Goal: Obtain resource: Download file/media

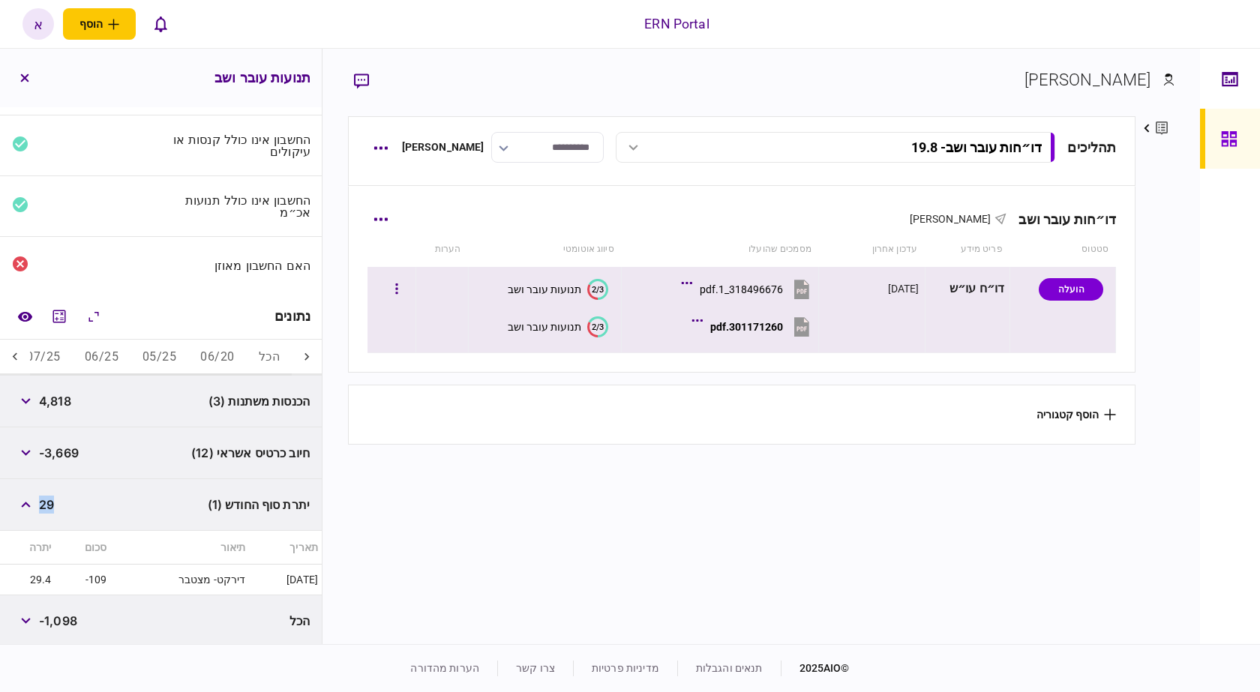
scroll to position [0, -73]
click at [407, 301] on button "button" at bounding box center [396, 289] width 27 height 27
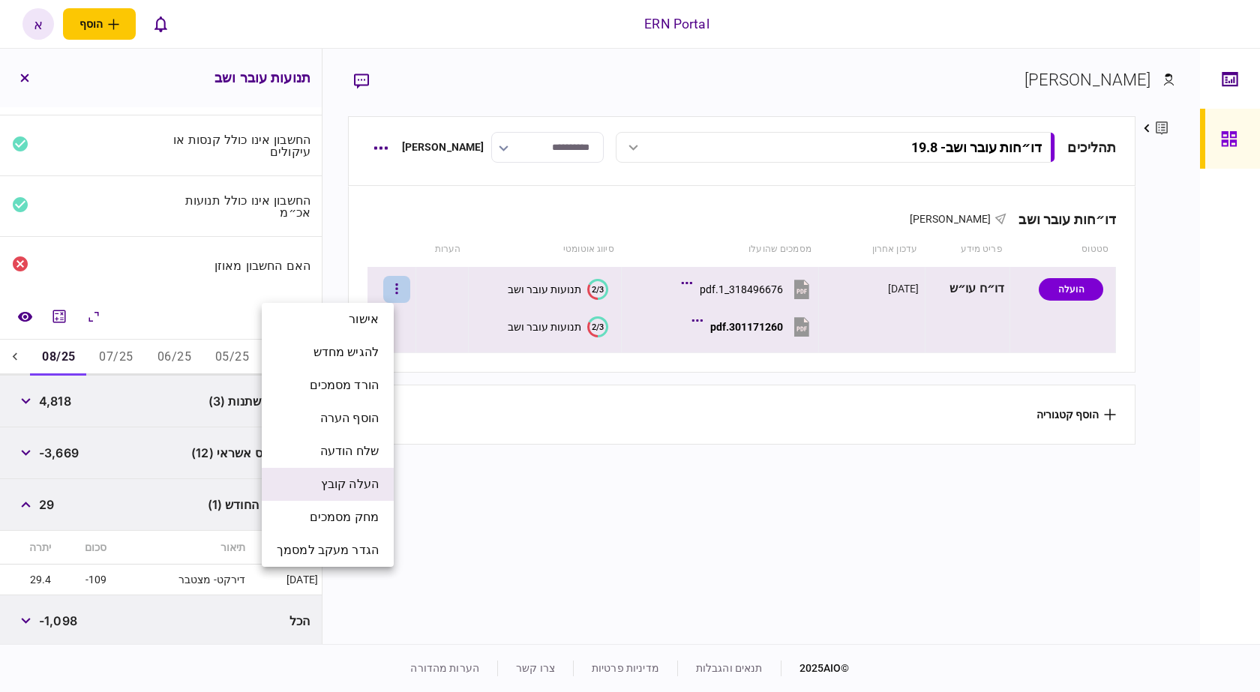
click at [371, 485] on span "העלה קובץ" at bounding box center [350, 485] width 58 height 18
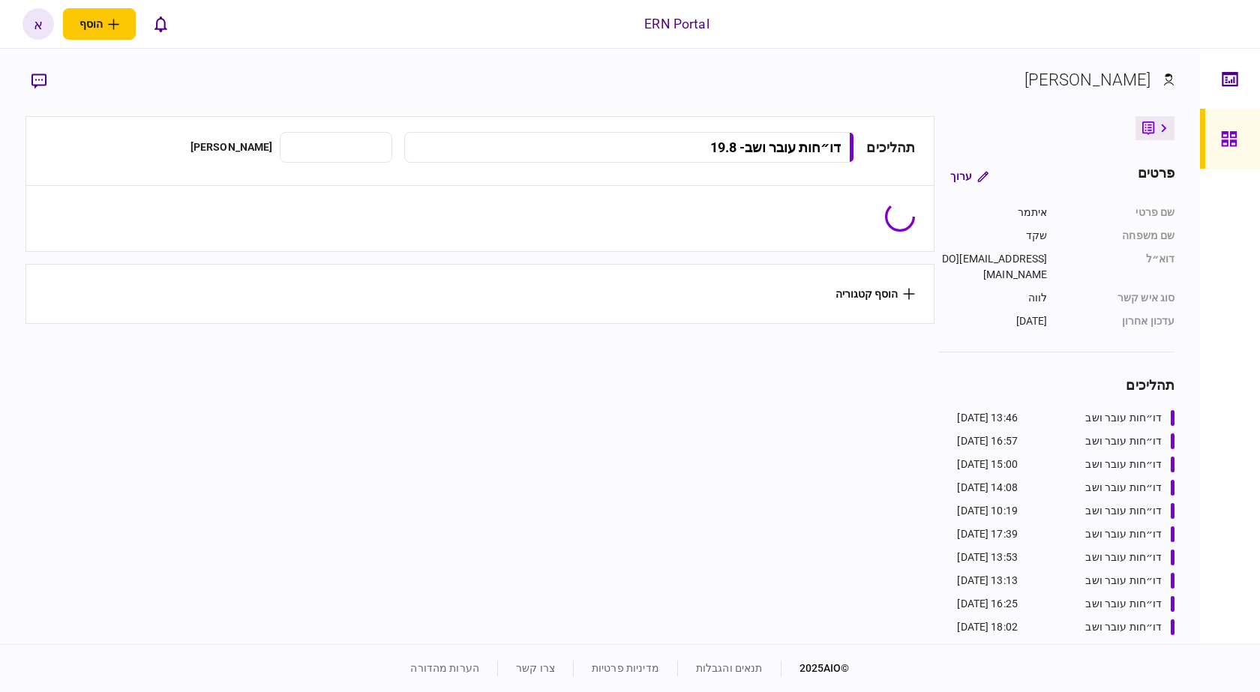
type input "**********"
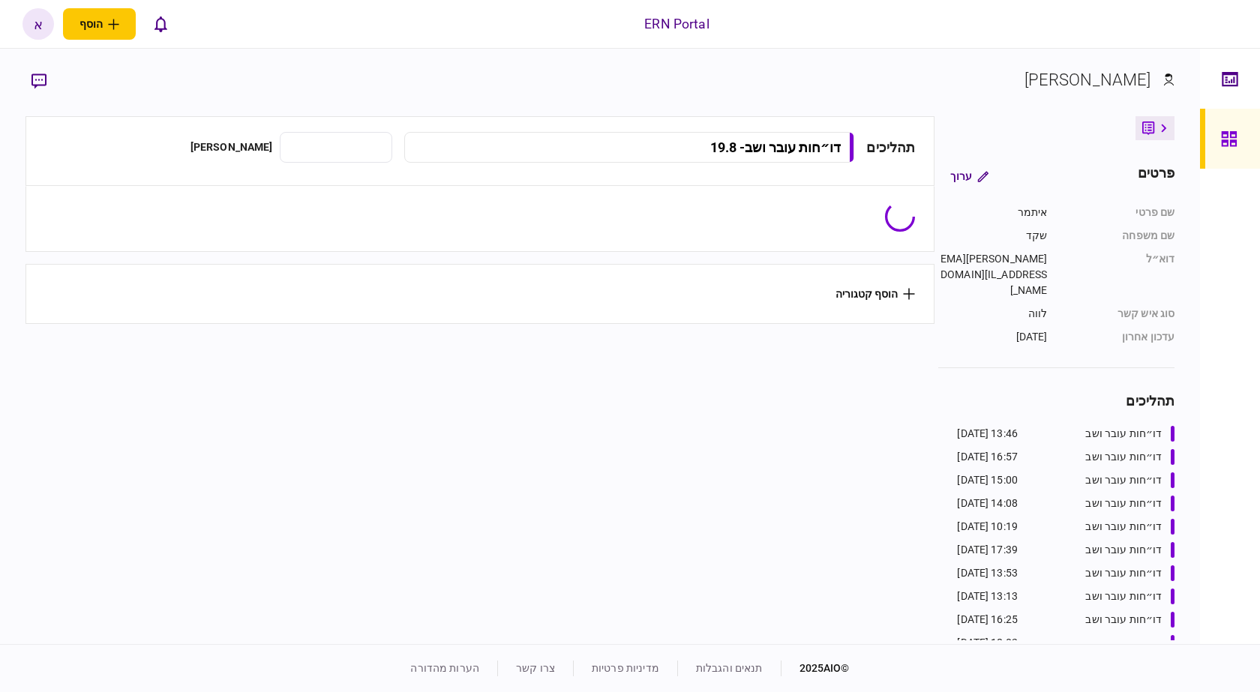
type input "**********"
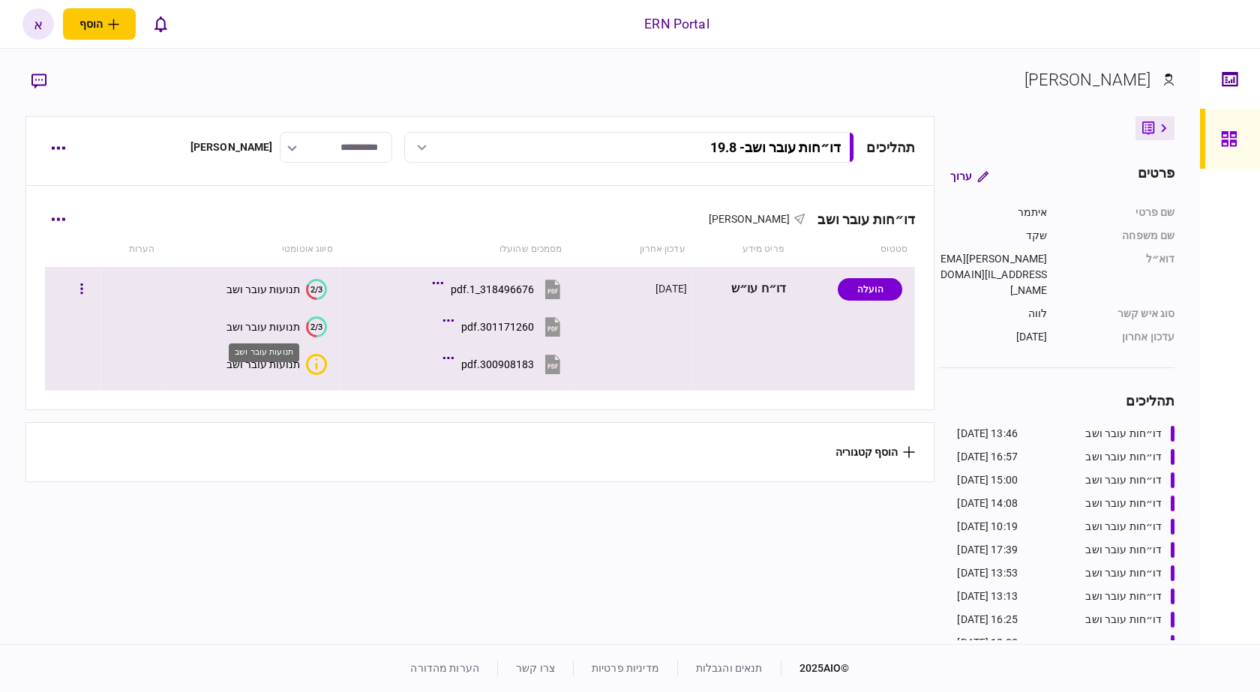
click at [269, 365] on body "ERN Portal הוסף לקוח עסקי לקוח פרטי א א איתמר שקד [EMAIL_ADDRESS][DOMAIN_NAME] …" at bounding box center [630, 346] width 1260 height 692
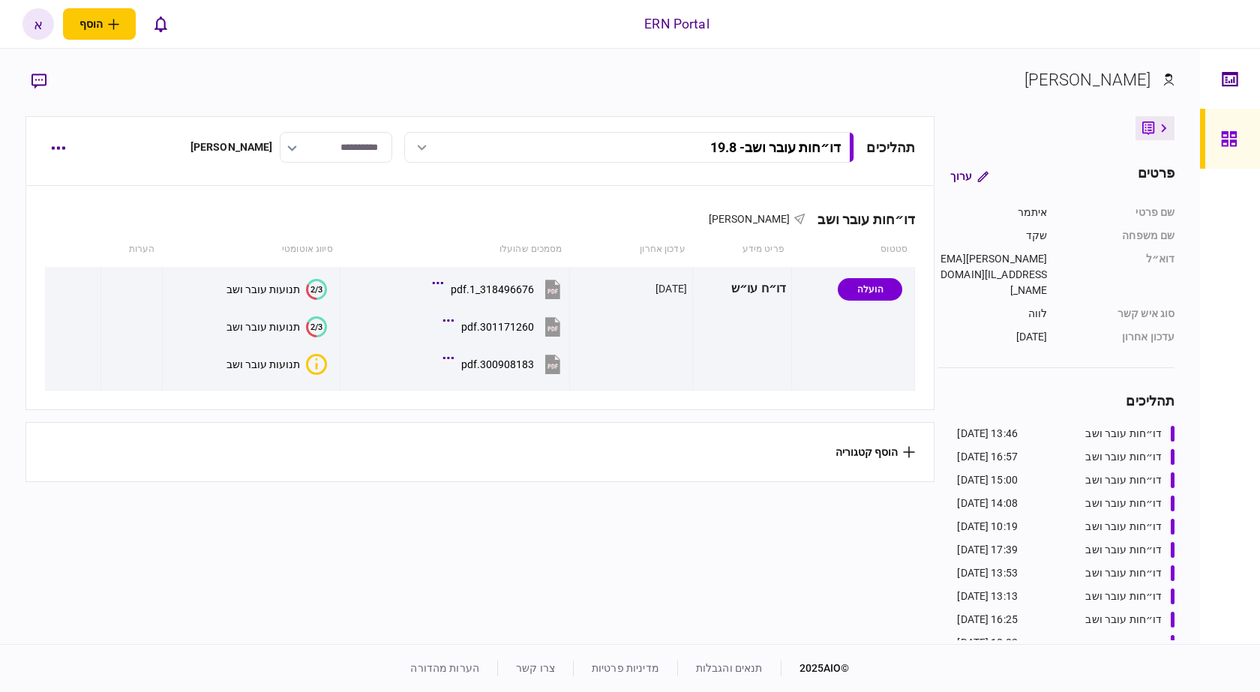
click at [291, 368] on button "תנועות עובר ושב" at bounding box center [277, 364] width 101 height 21
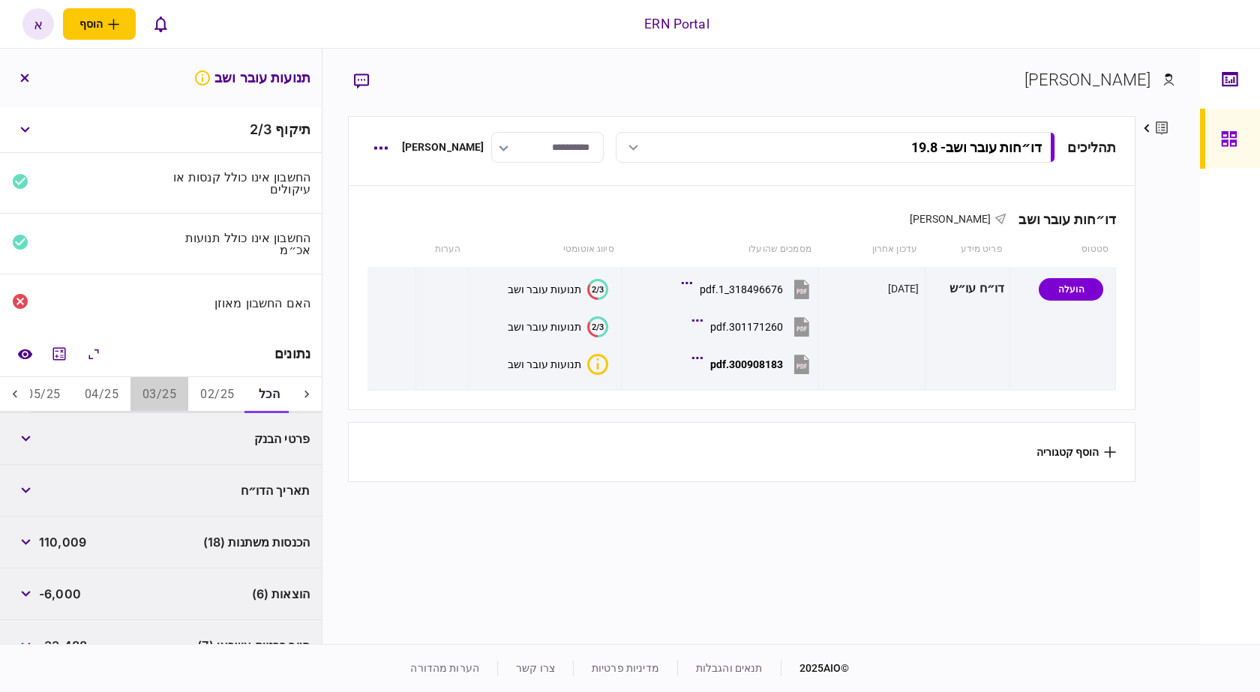
click at [151, 377] on button "03/25" at bounding box center [160, 395] width 58 height 36
click at [150, 383] on button "03/25" at bounding box center [160, 395] width 58 height 36
drag, startPoint x: 112, startPoint y: 382, endPoint x: 89, endPoint y: 383, distance: 22.6
click at [111, 382] on button "04/25" at bounding box center [103, 395] width 58 height 36
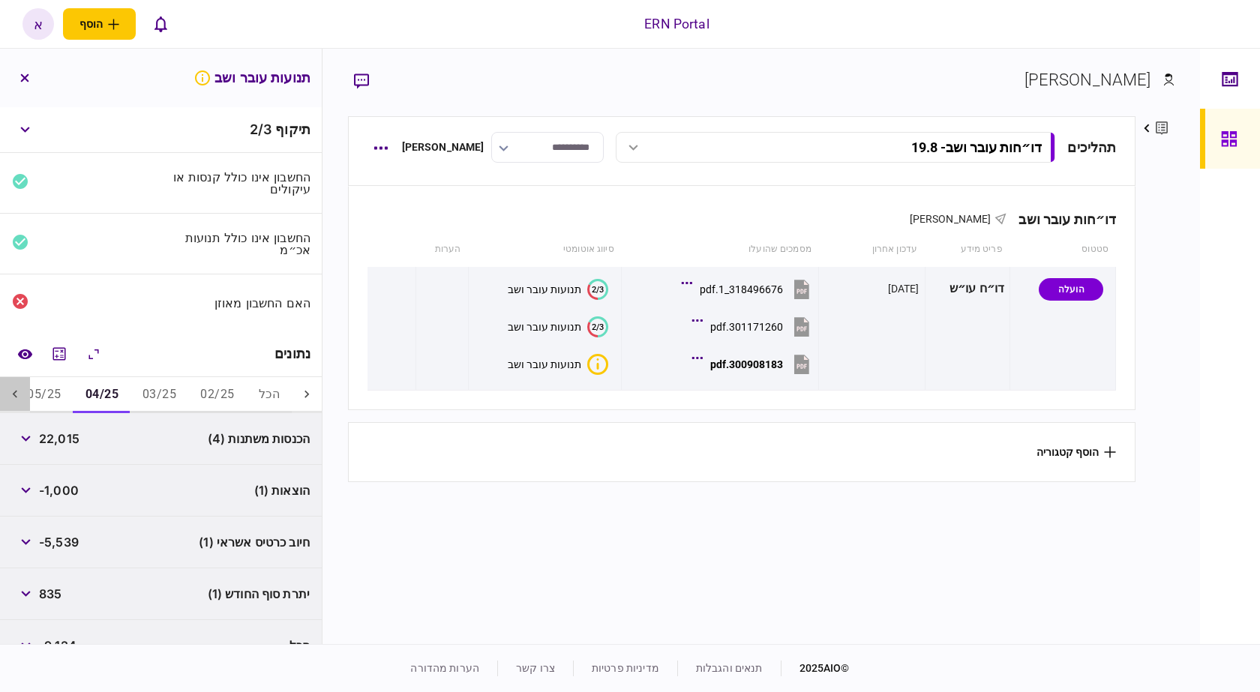
click at [26, 395] on div at bounding box center [15, 395] width 30 height 36
click at [25, 395] on div at bounding box center [15, 395] width 30 height 36
click at [180, 390] on button "06/25" at bounding box center [175, 395] width 58 height 36
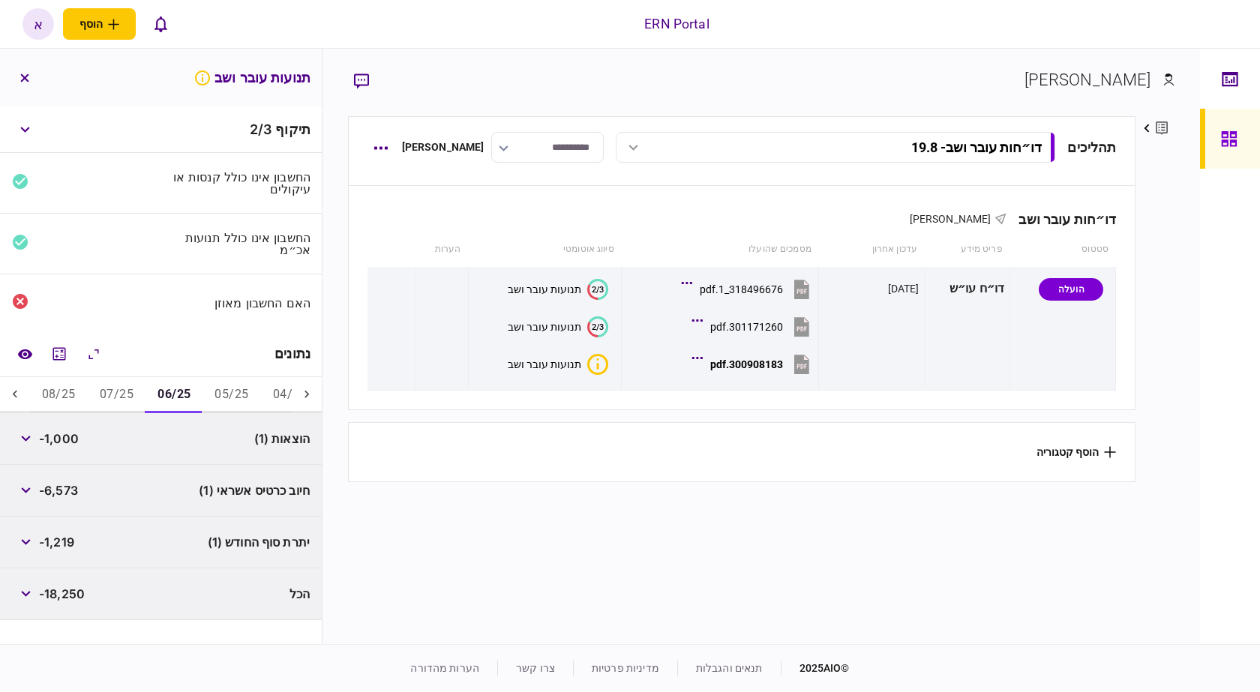
click at [215, 389] on button "05/25" at bounding box center [232, 395] width 58 height 36
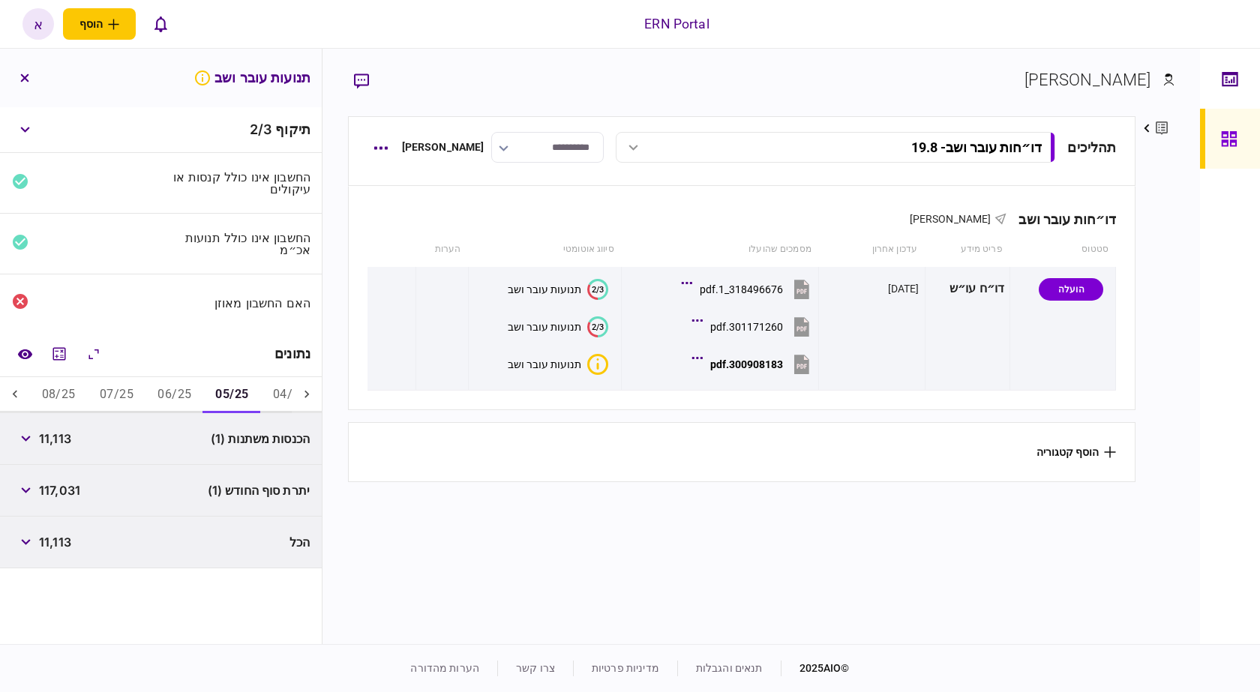
click at [89, 638] on div "תיקוף 2 / 3 החשבון אינו כולל קנסות או עיקולים החשבון אינו כולל תנועות אכ״מ האם …" at bounding box center [161, 375] width 322 height 537
drag, startPoint x: 610, startPoint y: 510, endPoint x: 600, endPoint y: 517, distance: 11.9
click at [608, 508] on section "תהליכים דו״חות עובר ושב - 19.8 דו״חות עובר ושב - 19.8 13:46 [DATE] דו״חות עובר …" at bounding box center [742, 378] width 788 height 524
click at [68, 436] on span "11,113" at bounding box center [55, 439] width 32 height 18
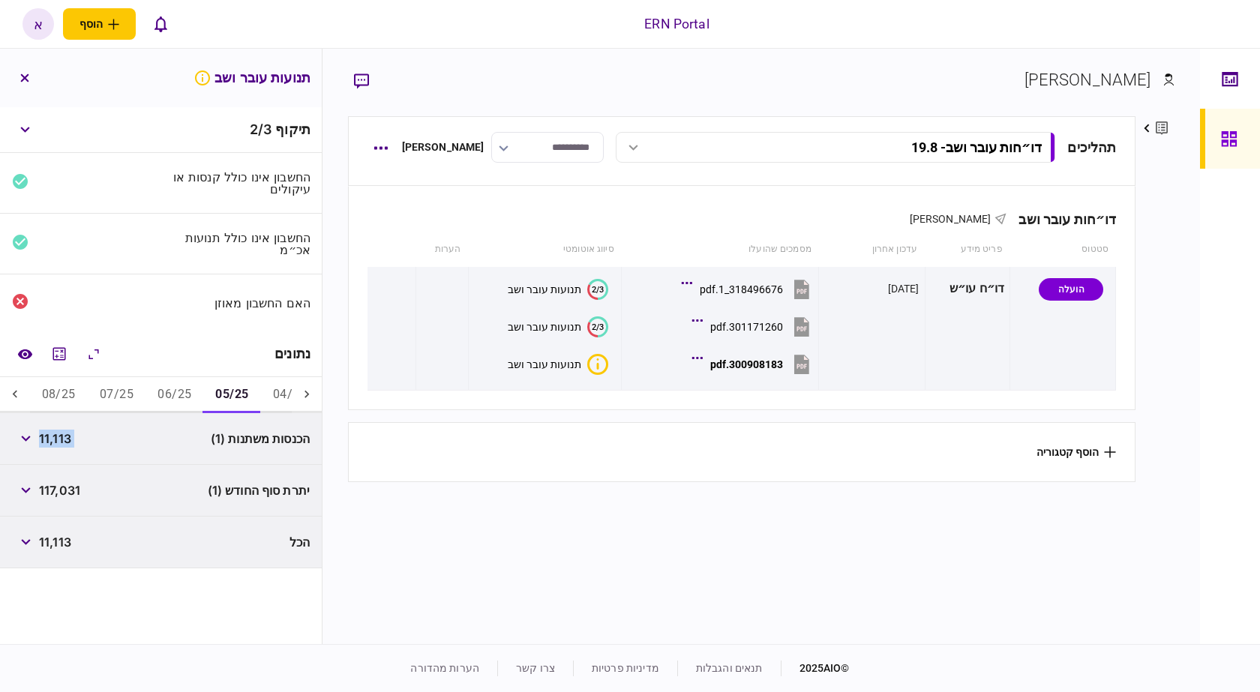
click at [67, 437] on span "11,113" at bounding box center [55, 439] width 32 height 18
copy div "11,113"
click at [71, 493] on div "117,031" at bounding box center [46, 490] width 68 height 27
click at [71, 492] on span "117,031" at bounding box center [59, 491] width 41 height 18
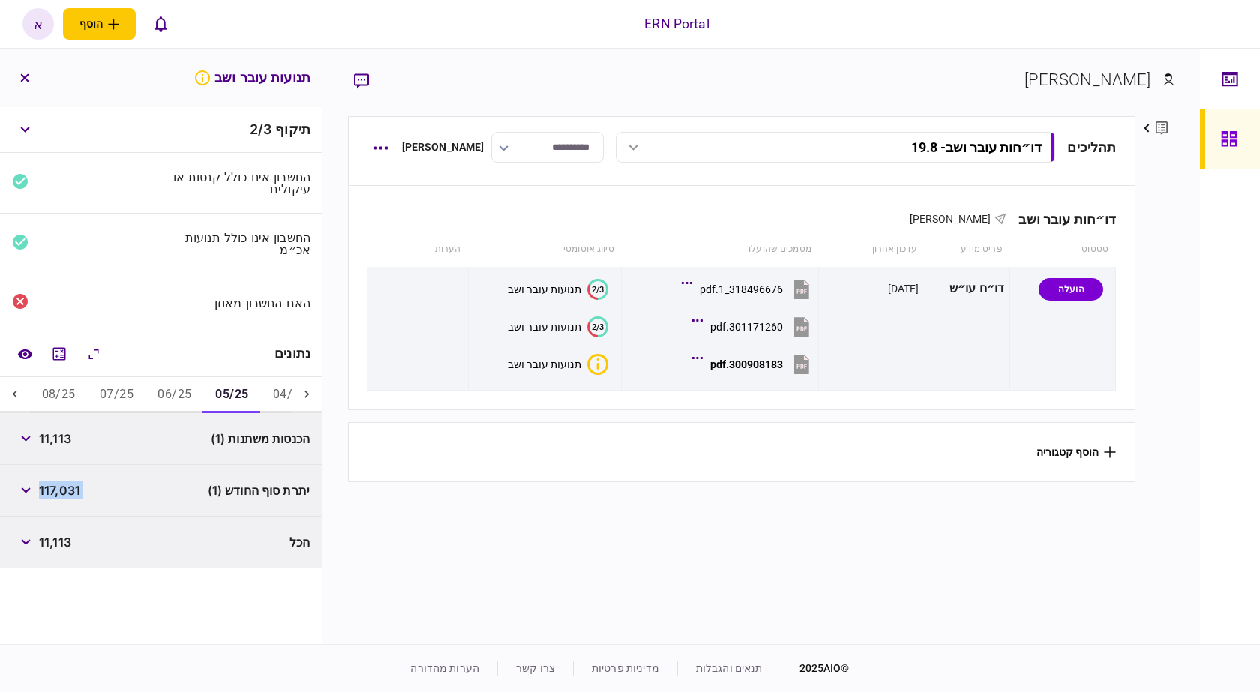
click at [71, 492] on span "117,031" at bounding box center [59, 491] width 41 height 18
copy div "117,031"
click at [68, 356] on icon "מחשבון" at bounding box center [59, 354] width 18 height 18
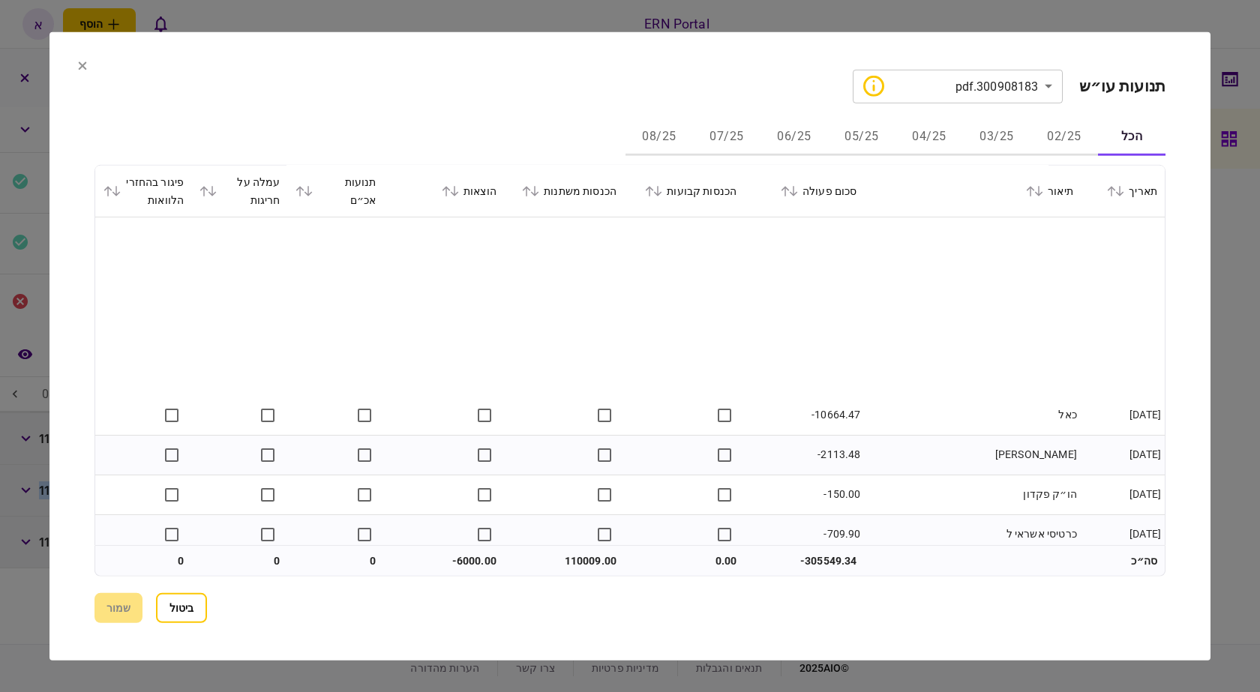
scroll to position [3090, 0]
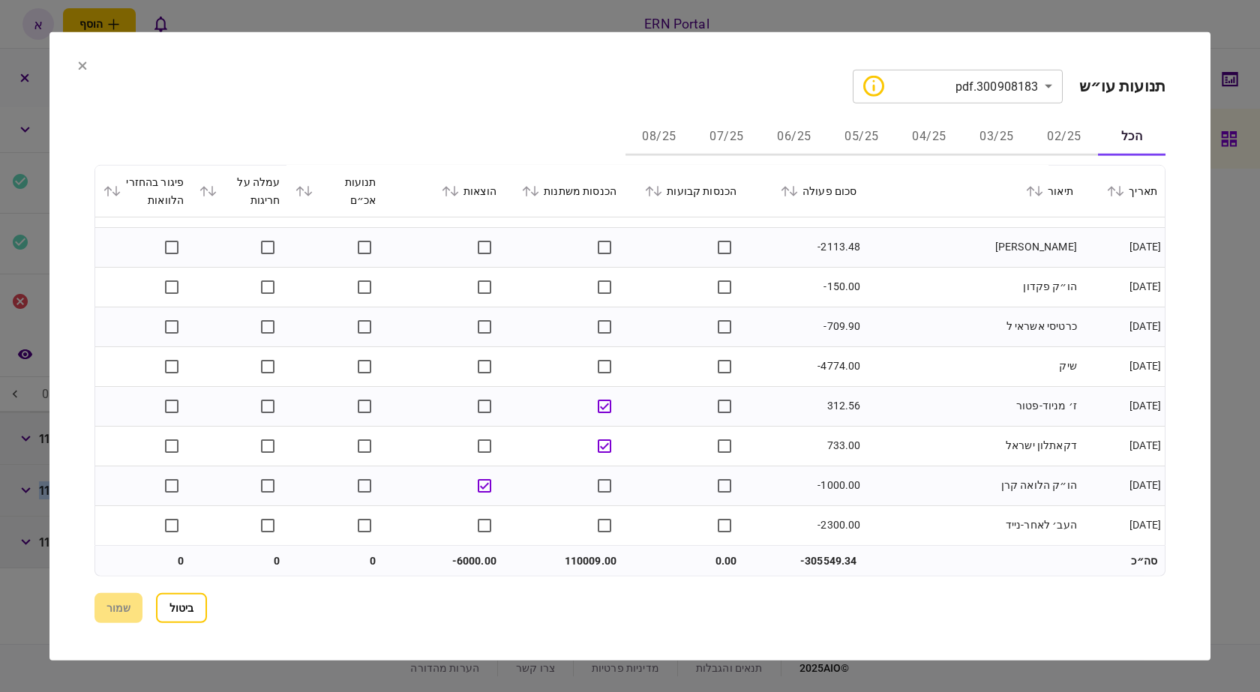
click at [188, 601] on button "ביטול" at bounding box center [181, 608] width 51 height 30
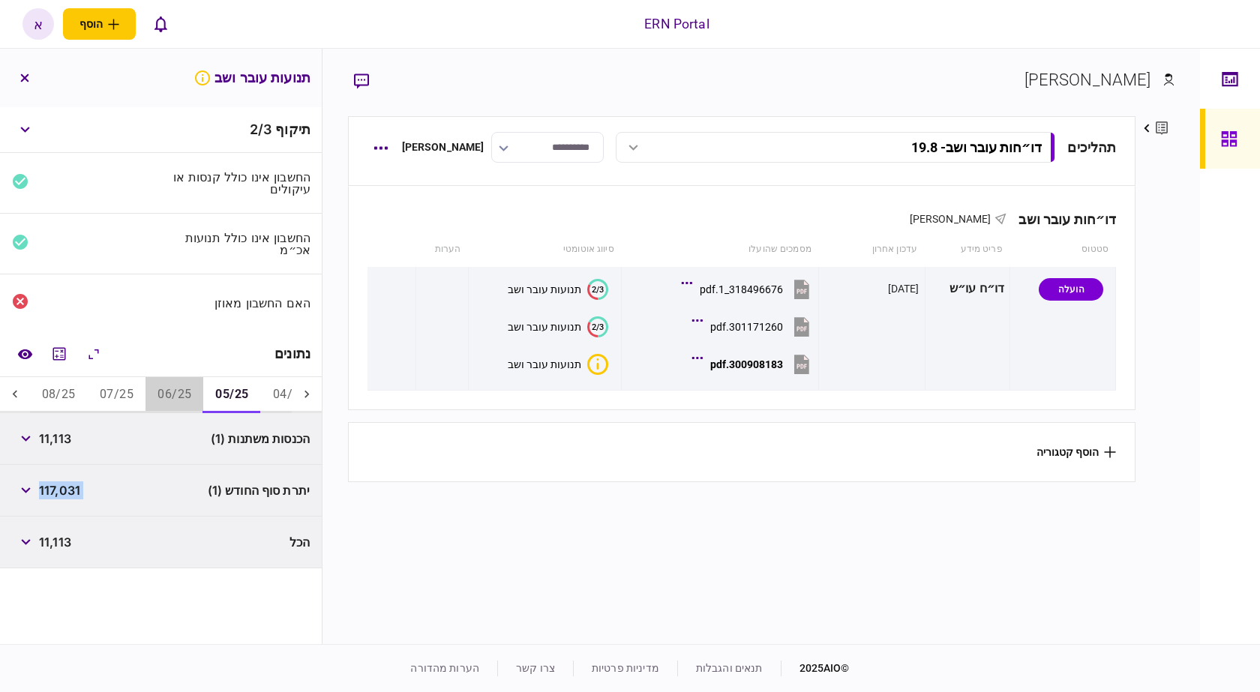
click at [178, 404] on button "06/25" at bounding box center [175, 395] width 58 height 36
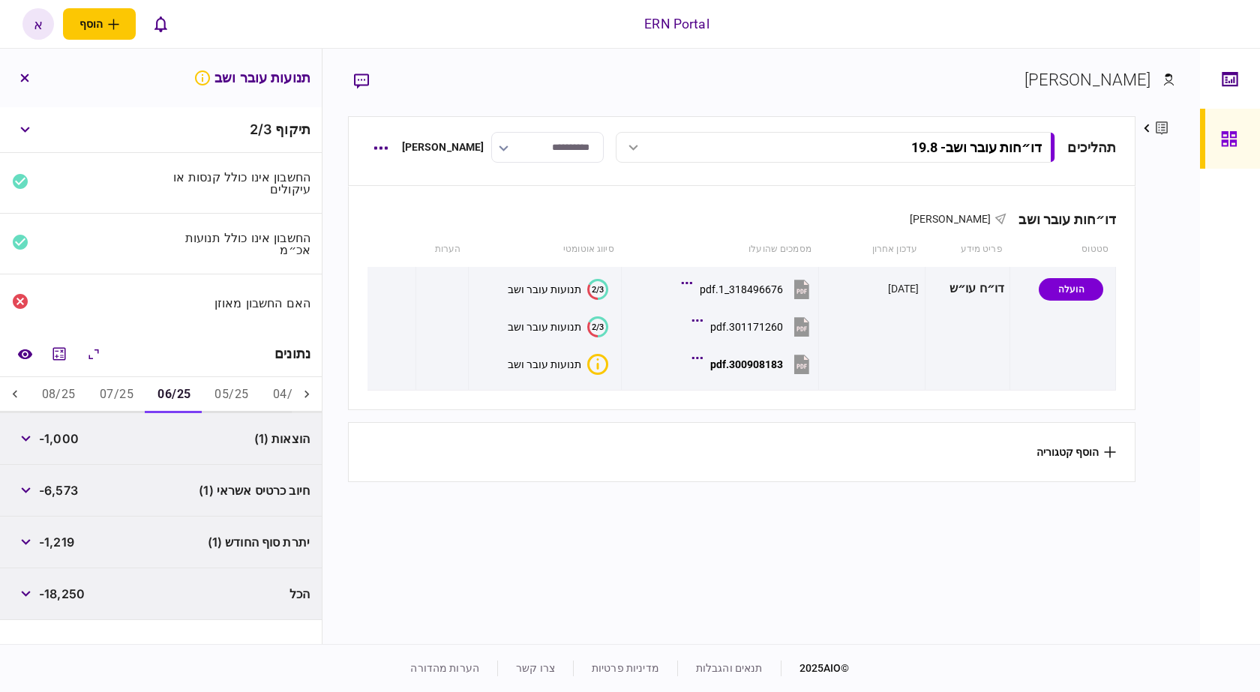
click at [65, 443] on span "-1,000" at bounding box center [59, 439] width 40 height 18
click at [66, 440] on span "-1,000" at bounding box center [59, 439] width 40 height 18
click at [66, 442] on span "-1,000" at bounding box center [59, 439] width 40 height 18
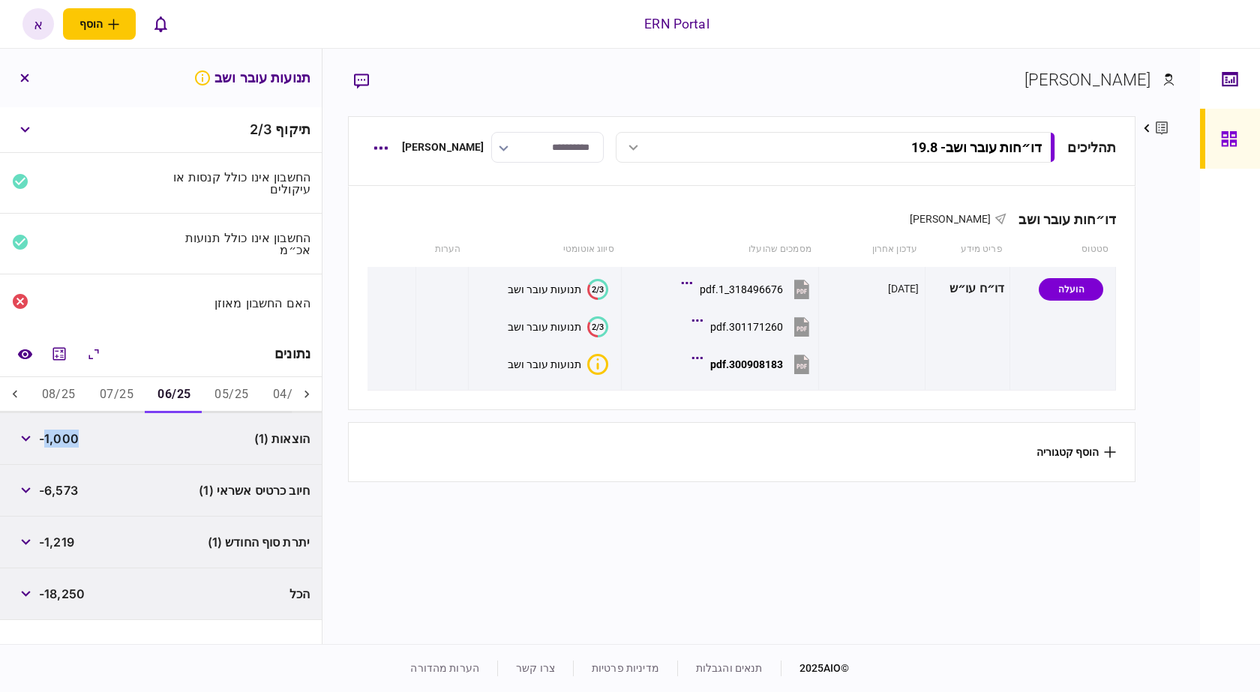
copy span "1,000"
click at [59, 542] on span "-1,219" at bounding box center [56, 542] width 35 height 18
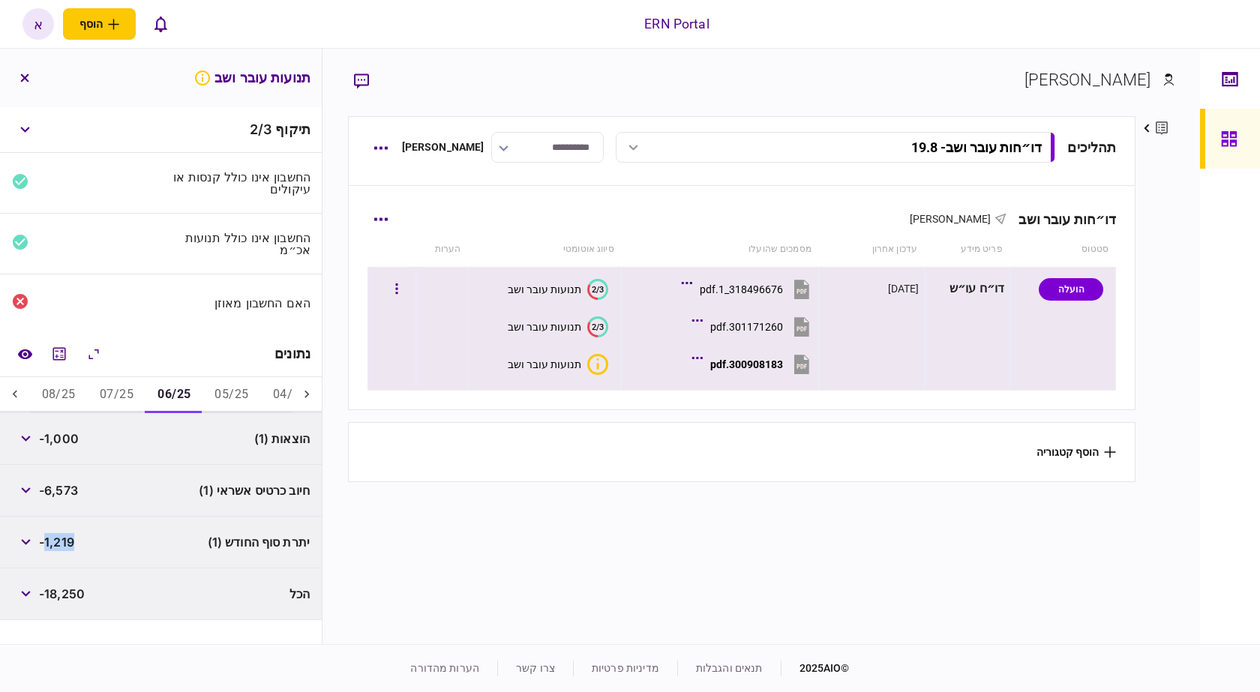
copy span "1,219"
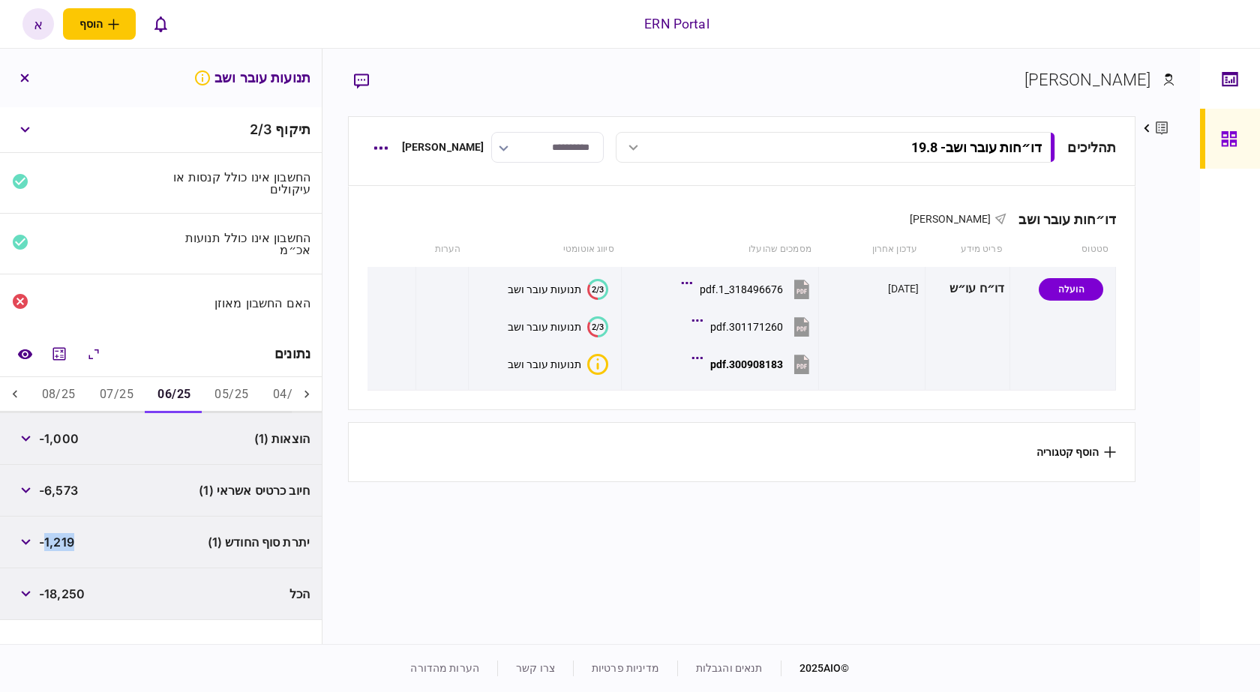
click at [134, 389] on button "07/25" at bounding box center [117, 395] width 58 height 36
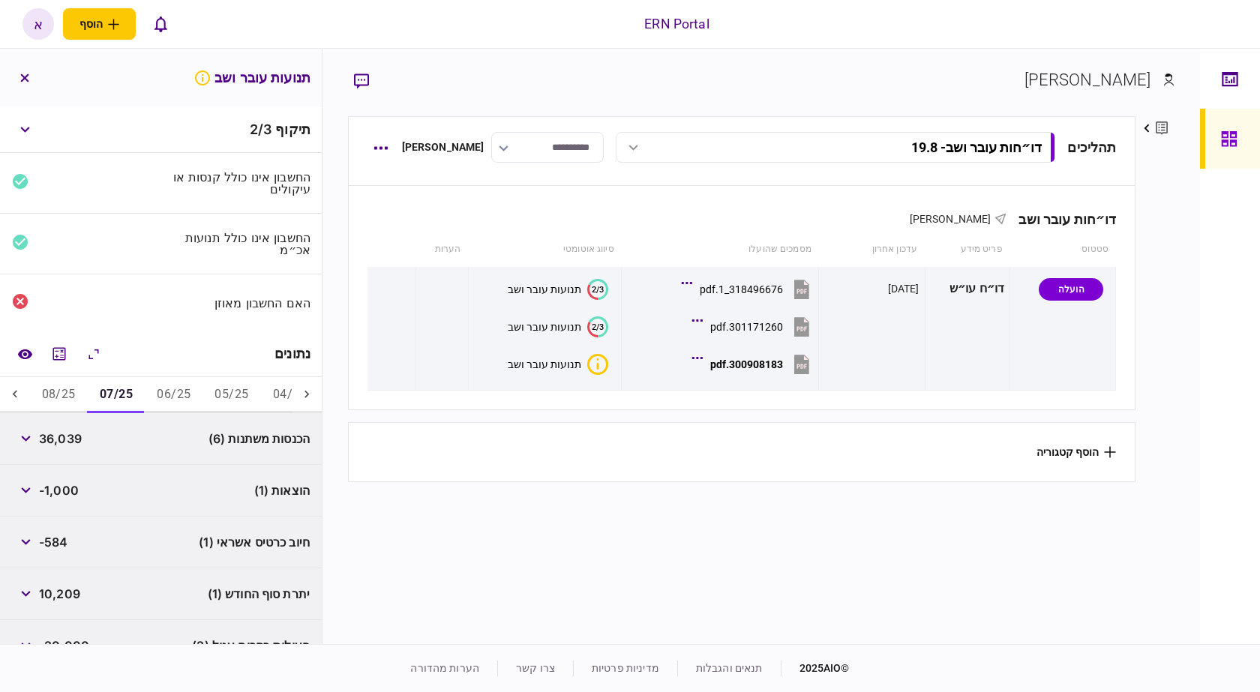
click at [71, 437] on span "36,039" at bounding box center [60, 439] width 43 height 18
copy span "36,039"
click at [26, 431] on button "button" at bounding box center [25, 438] width 27 height 27
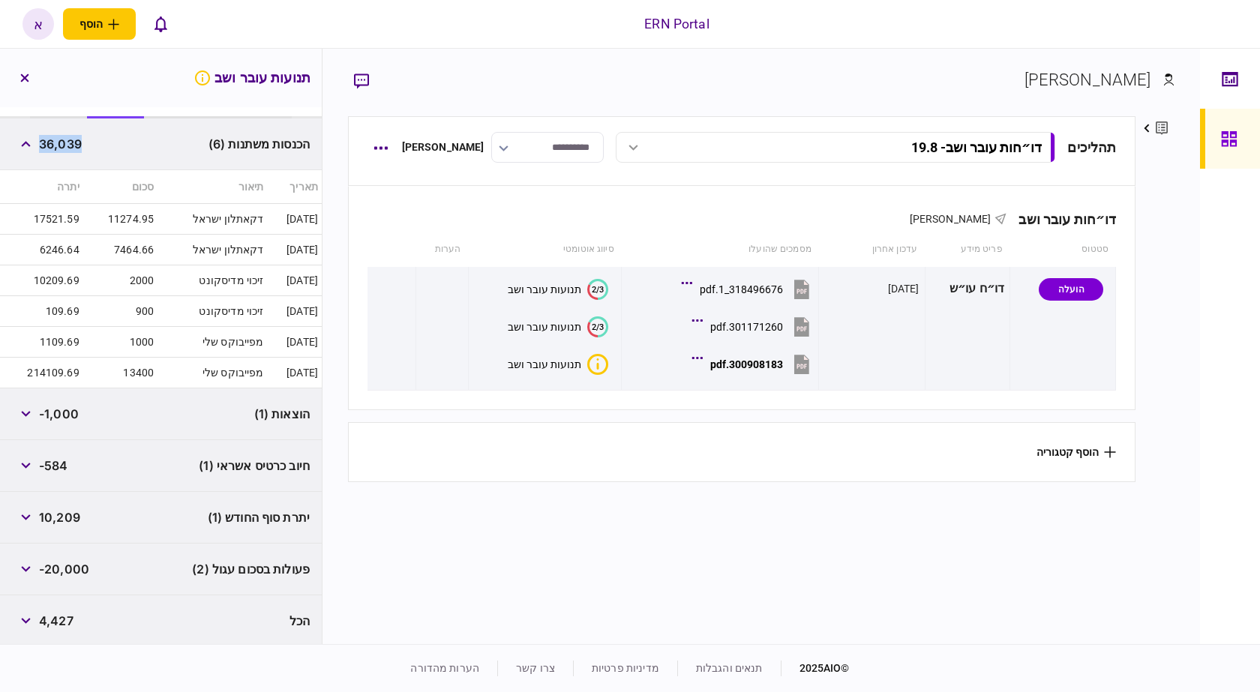
scroll to position [0, 0]
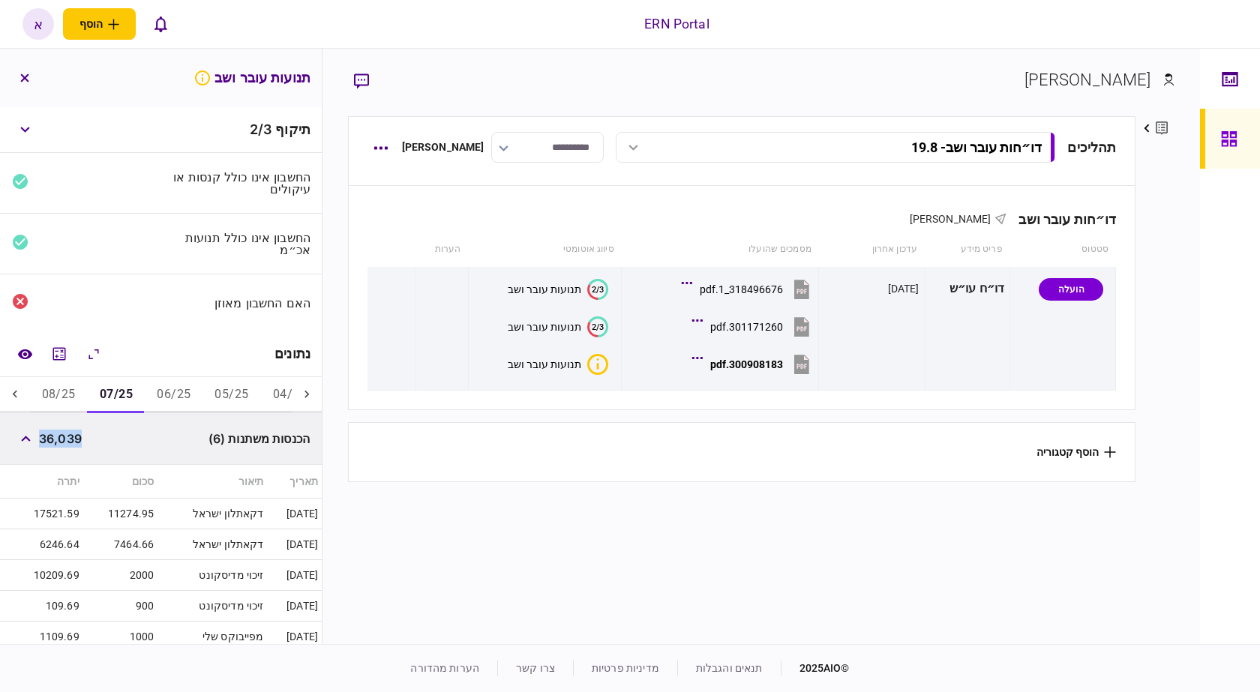
click at [185, 387] on button "06/25" at bounding box center [174, 395] width 58 height 36
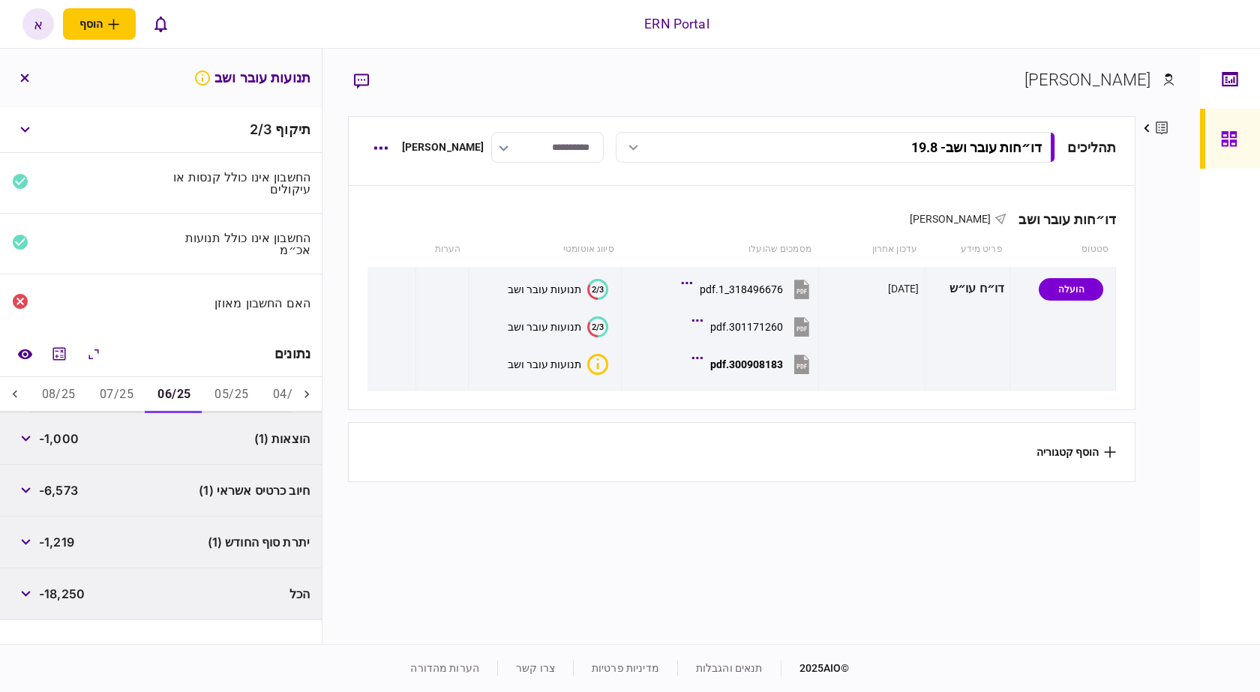
click at [235, 378] on button "05/25" at bounding box center [232, 395] width 58 height 36
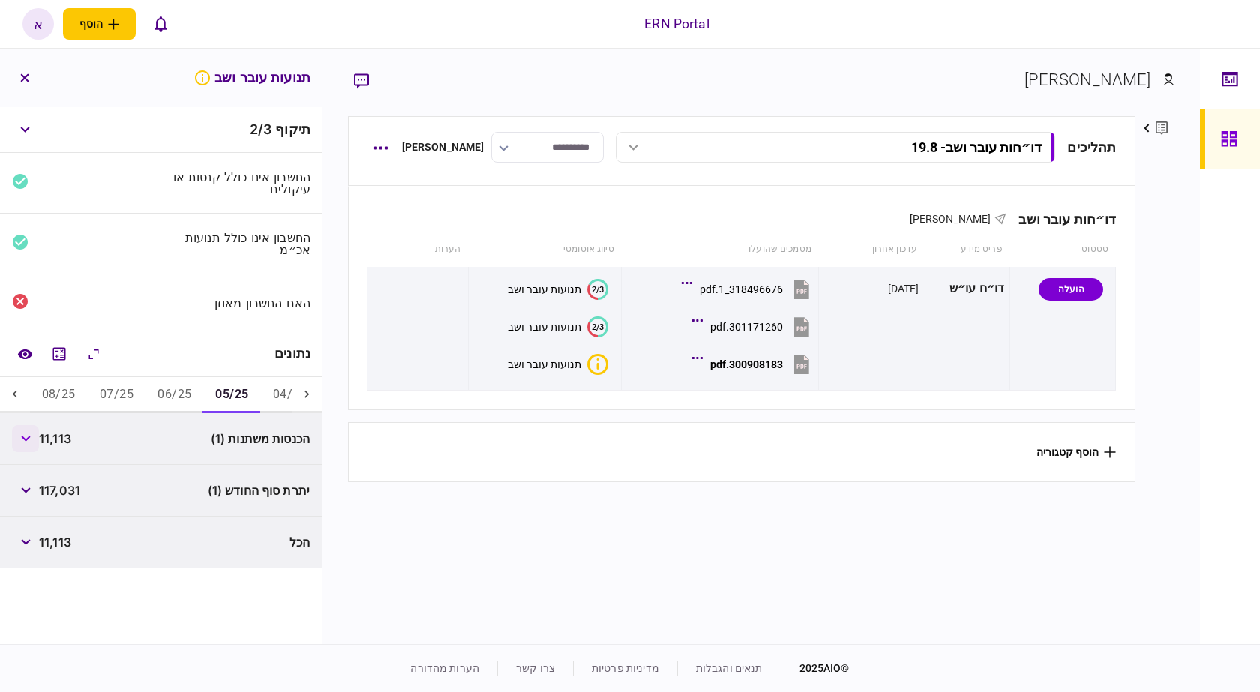
click at [31, 437] on icon "button" at bounding box center [26, 439] width 10 height 6
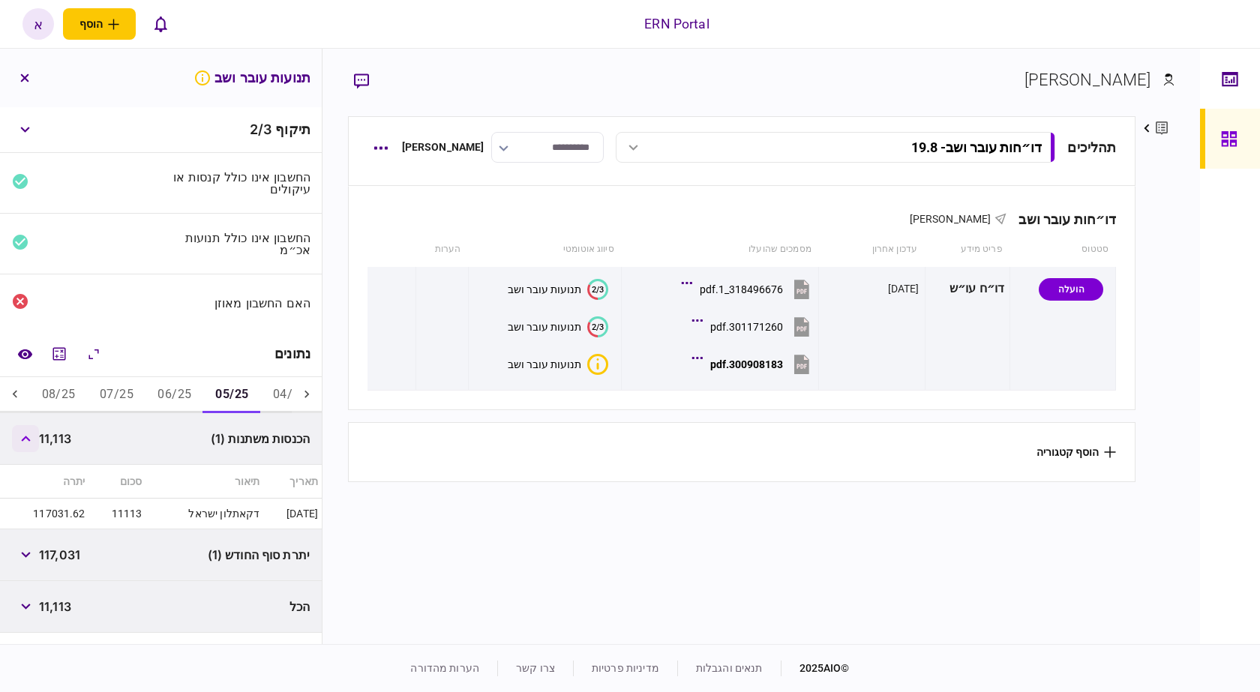
click at [30, 437] on icon "button" at bounding box center [25, 439] width 9 height 6
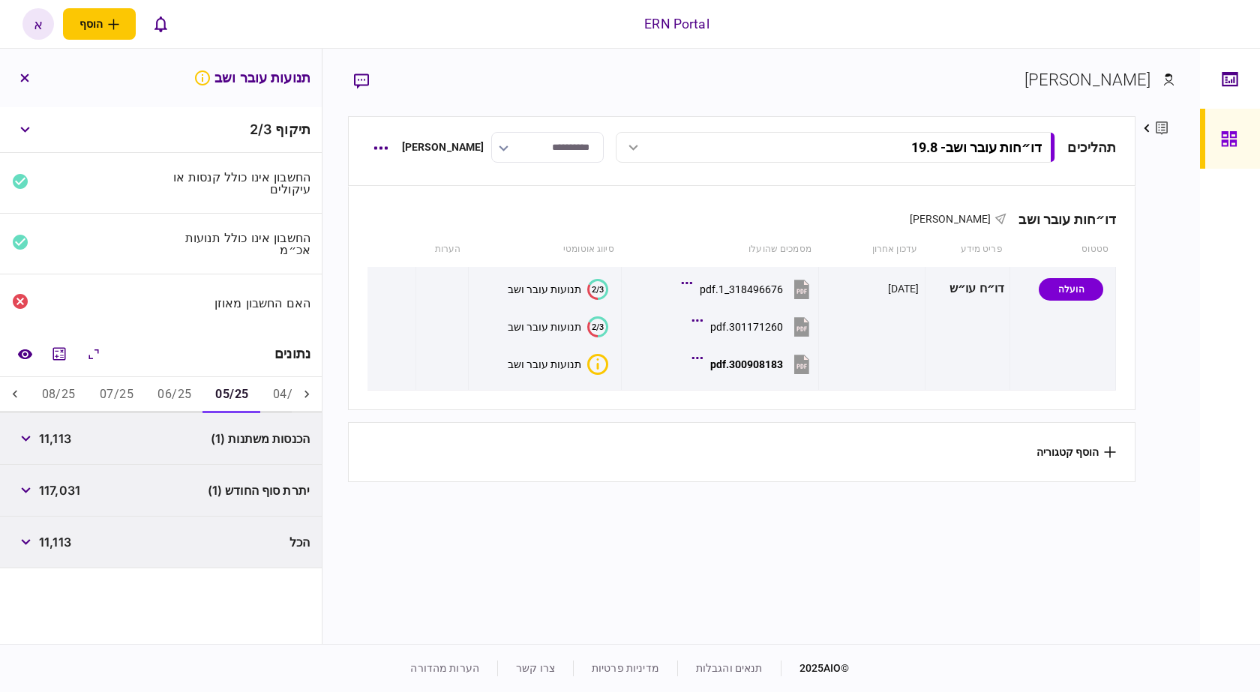
drag, startPoint x: 200, startPoint y: 383, endPoint x: 184, endPoint y: 390, distance: 17.4
click at [194, 388] on button "06/25" at bounding box center [175, 395] width 58 height 36
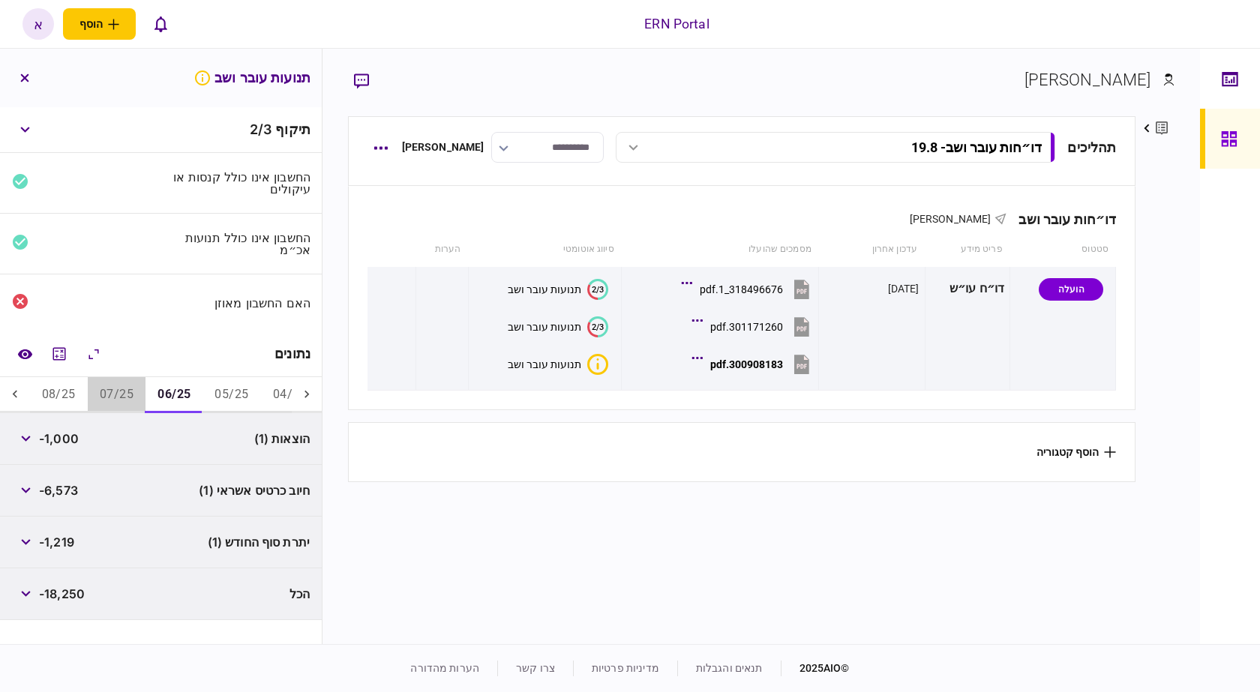
click at [139, 392] on button "07/25" at bounding box center [117, 395] width 58 height 36
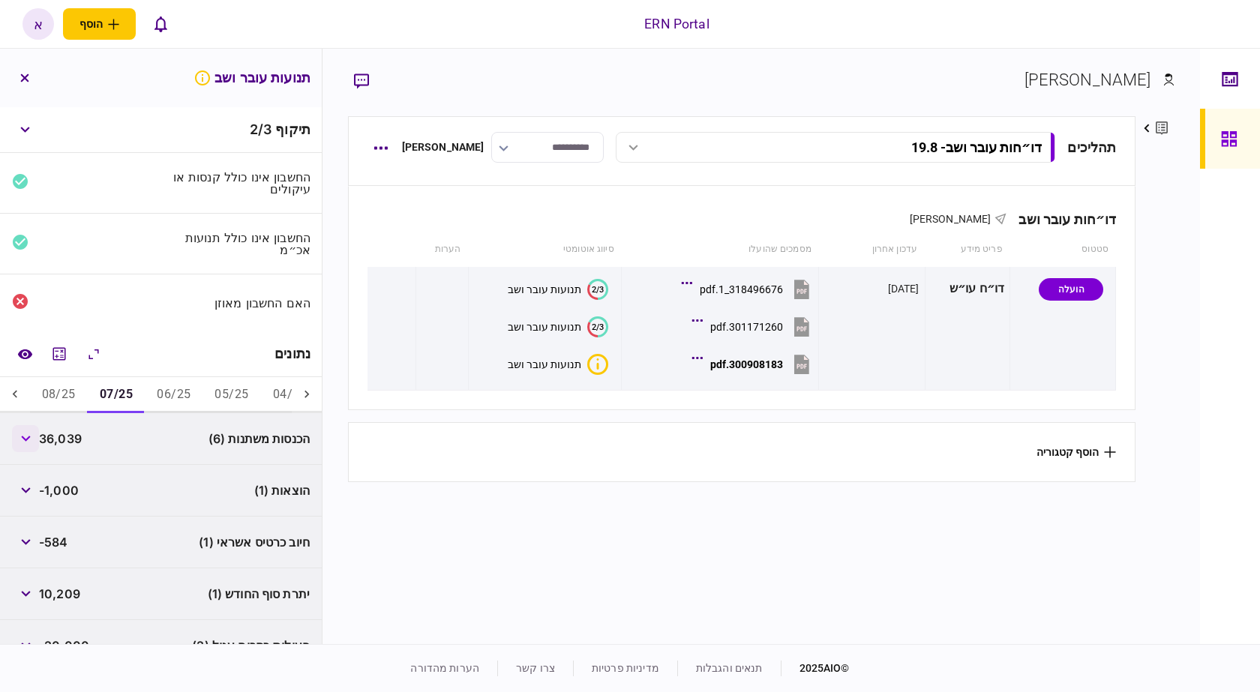
click at [28, 441] on button "button" at bounding box center [25, 438] width 27 height 27
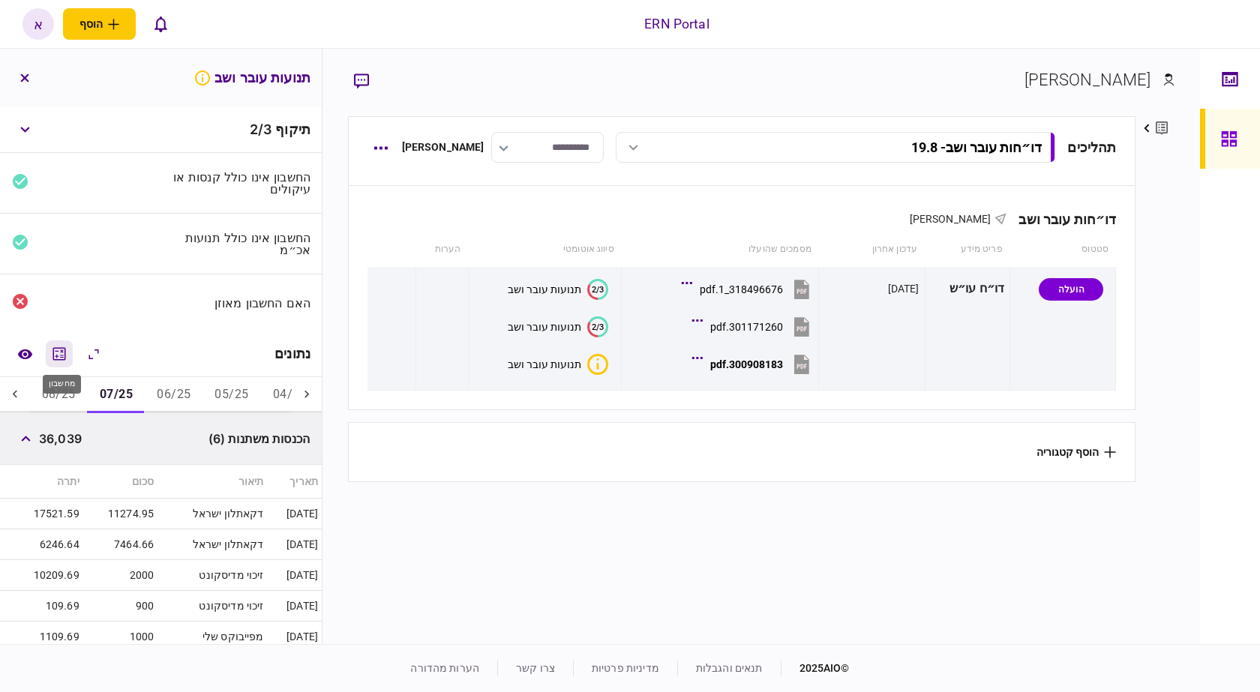
click at [68, 353] on icon "מחשבון" at bounding box center [59, 354] width 18 height 18
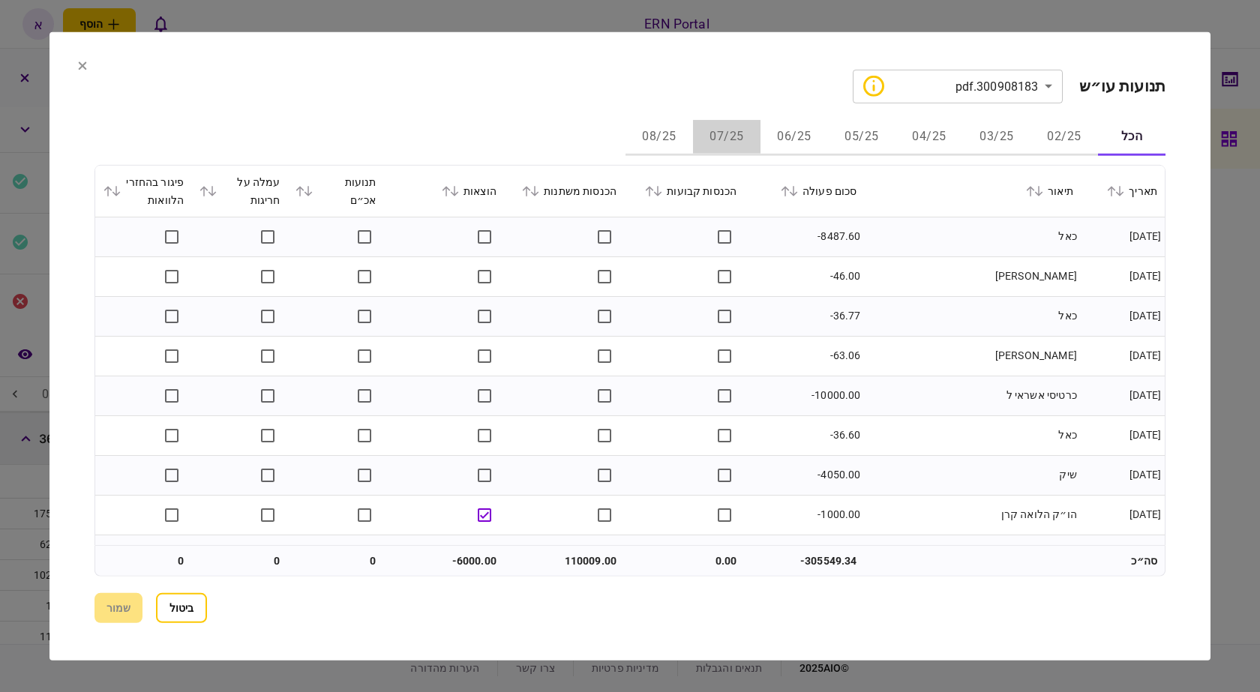
drag, startPoint x: 725, startPoint y: 137, endPoint x: 731, endPoint y: 143, distance: 8.0
click at [722, 137] on button "07/25" at bounding box center [727, 137] width 68 height 36
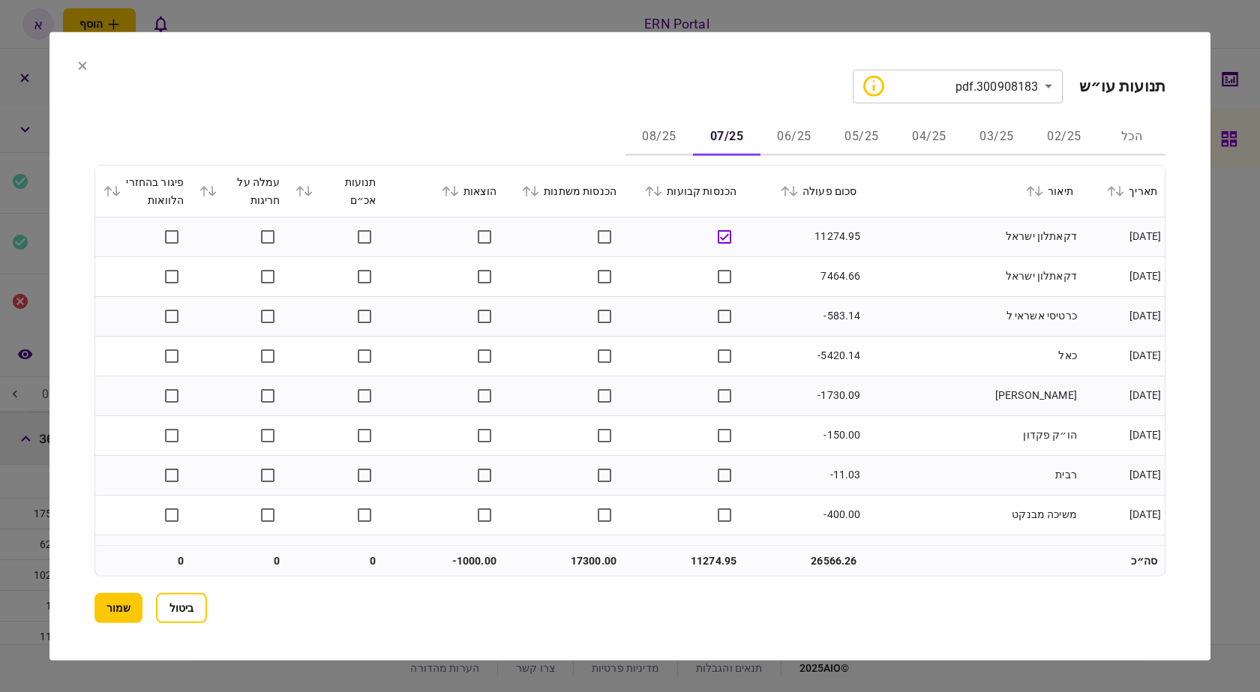
click at [726, 262] on td at bounding box center [684, 277] width 120 height 40
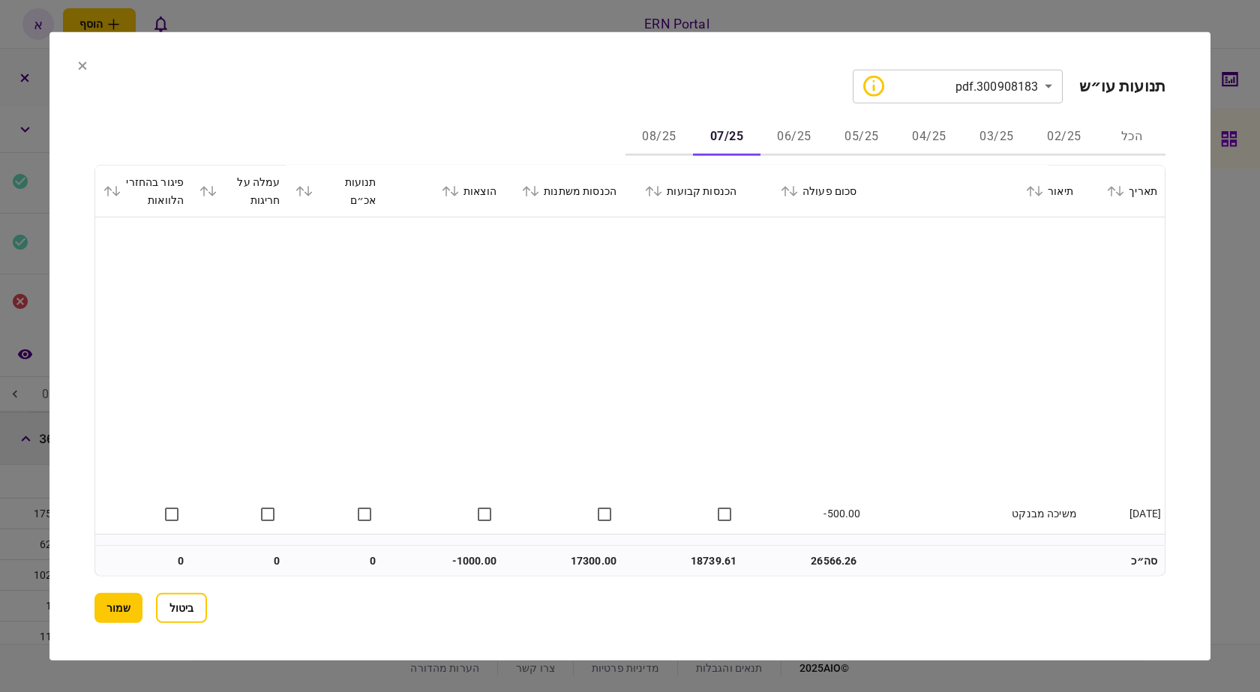
scroll to position [467, 0]
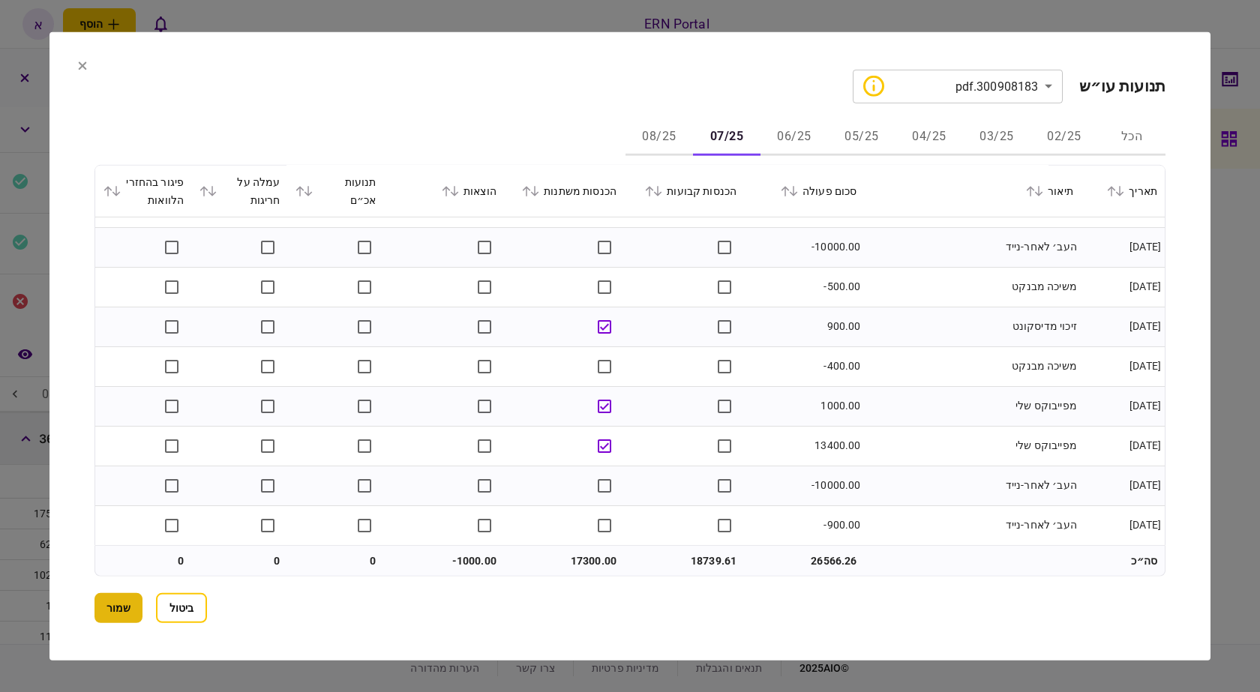
click at [104, 613] on button "שמור" at bounding box center [119, 608] width 48 height 30
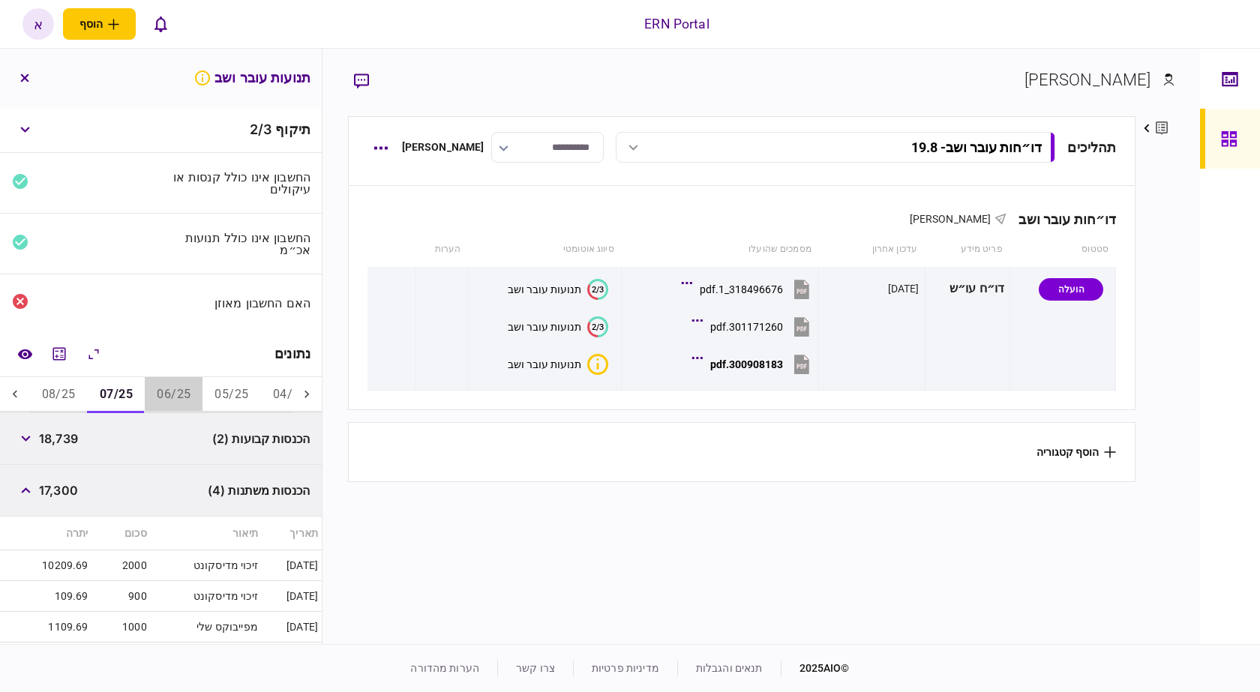
click at [164, 386] on button "06/25" at bounding box center [174, 395] width 58 height 36
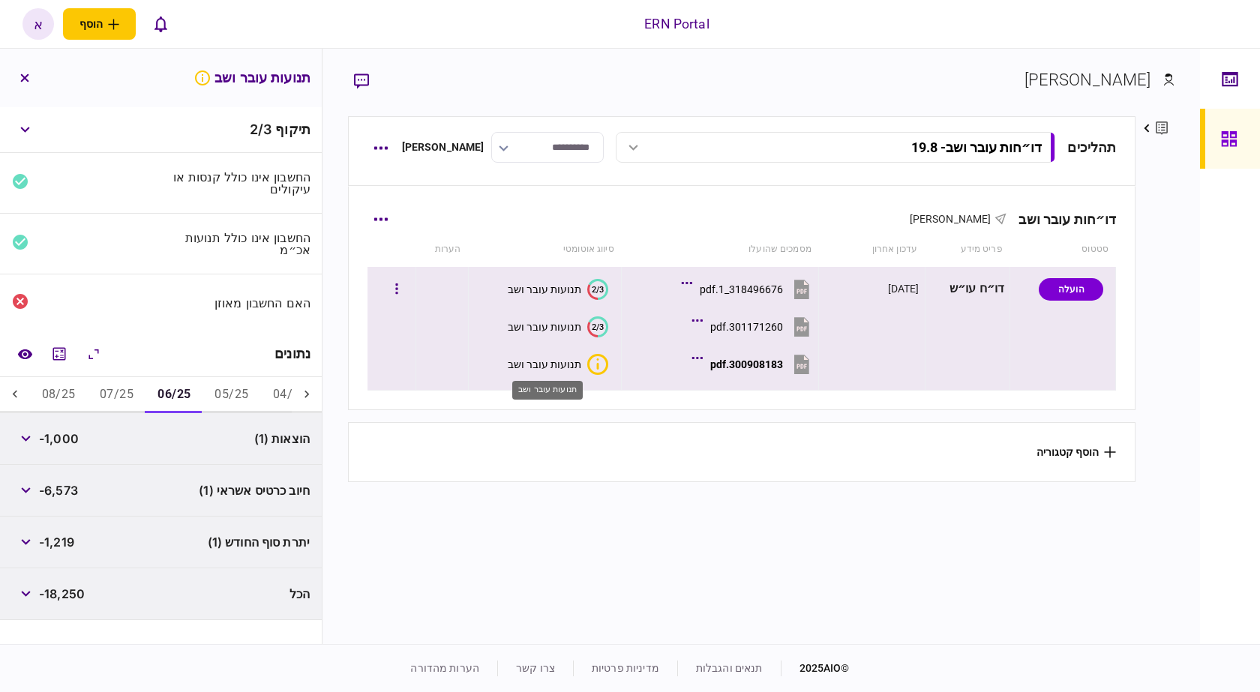
click at [538, 363] on div "תנועות עובר ושב" at bounding box center [545, 365] width 74 height 12
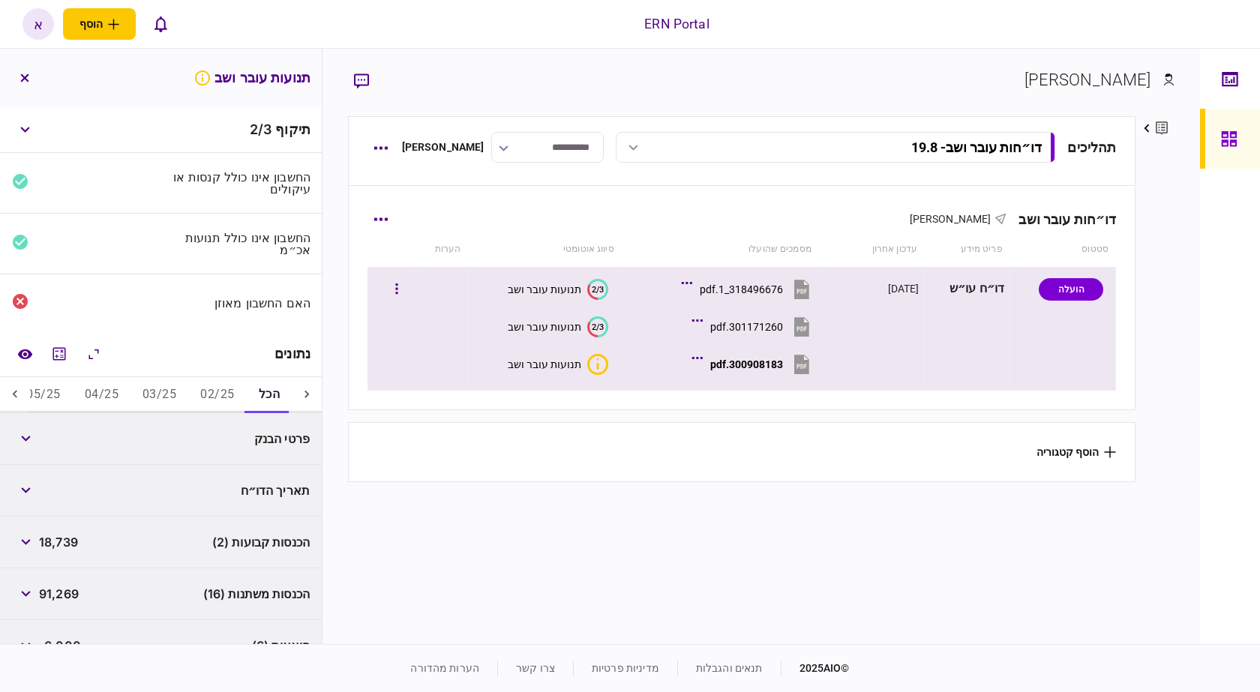
click at [774, 360] on div "300908183.pdf" at bounding box center [746, 365] width 73 height 12
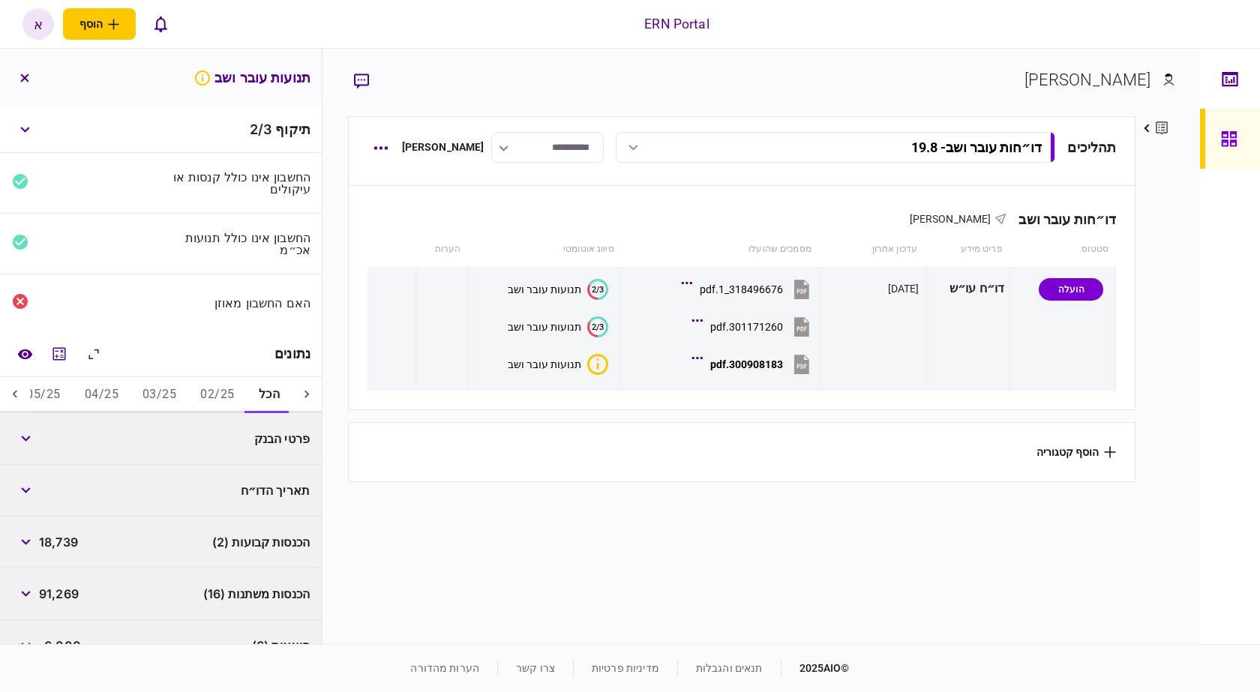
scroll to position [232, 0]
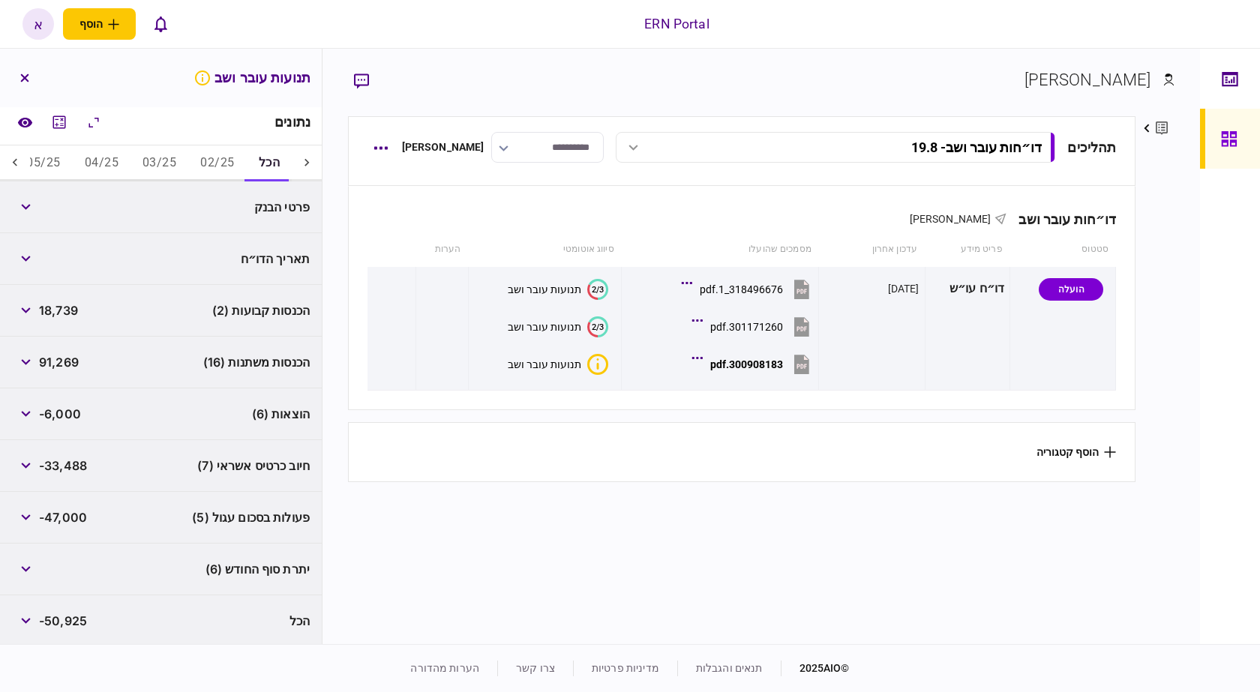
click at [21, 159] on icon at bounding box center [15, 162] width 15 height 15
click at [21, 158] on icon at bounding box center [15, 162] width 15 height 15
click at [20, 158] on icon at bounding box center [15, 162] width 15 height 15
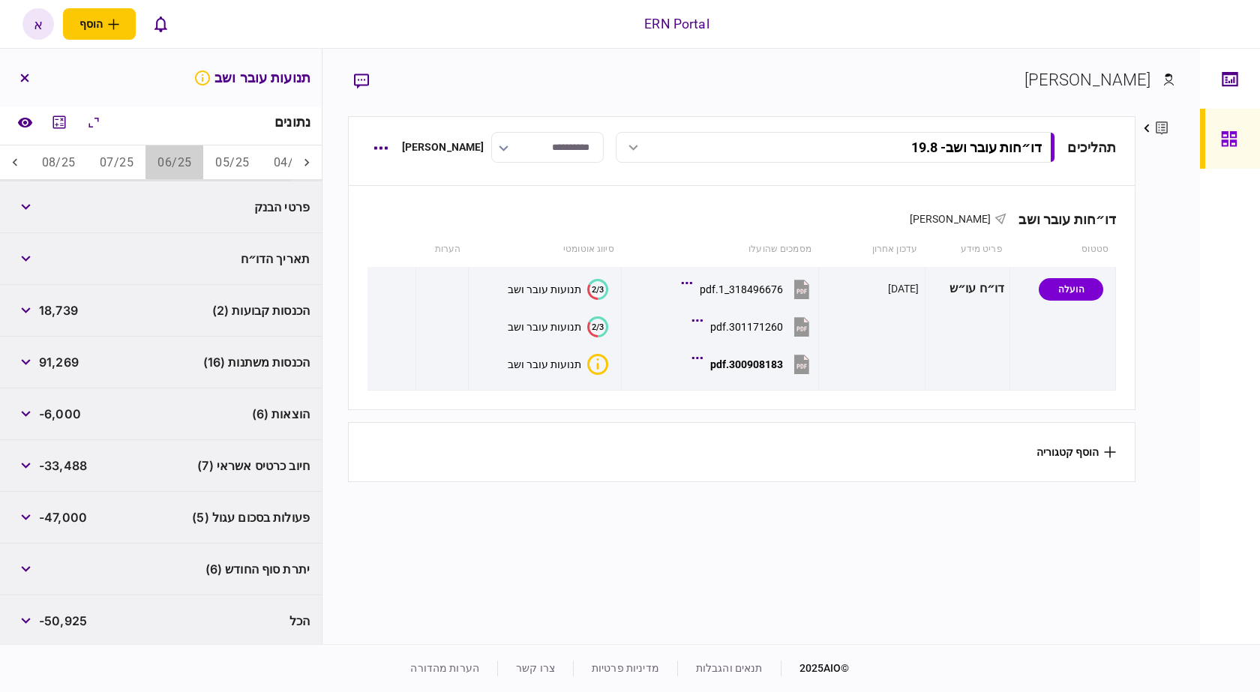
click at [151, 152] on button "06/25" at bounding box center [175, 164] width 58 height 36
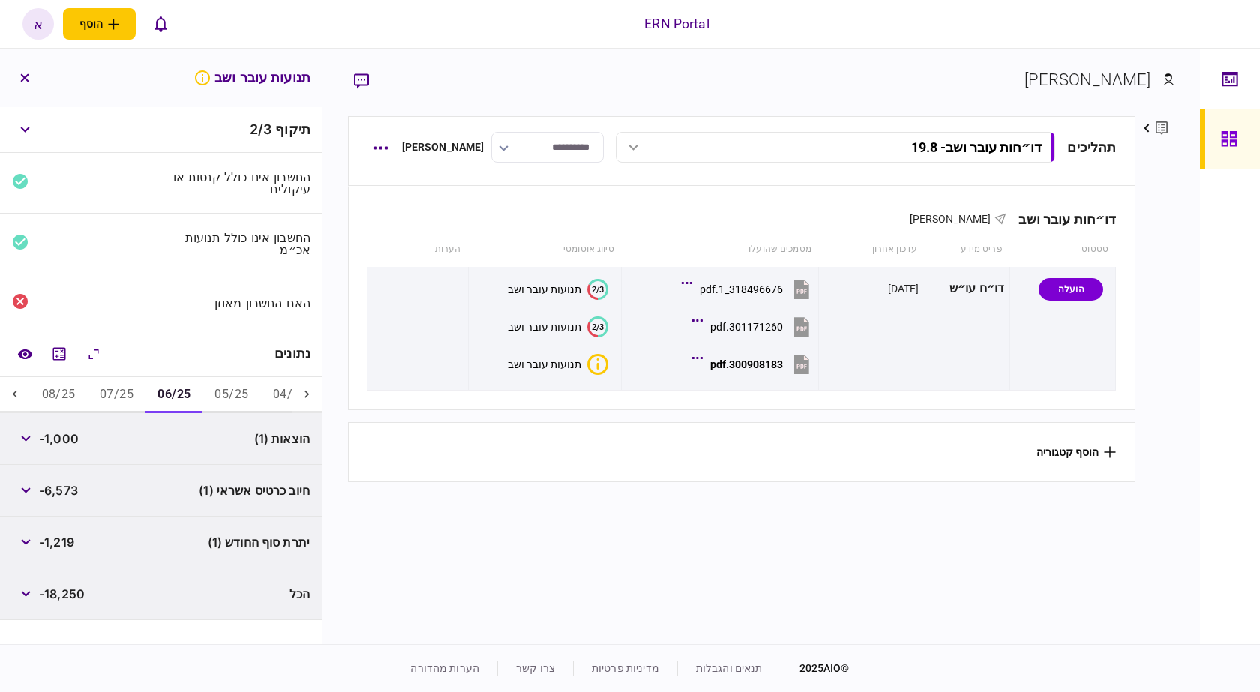
click at [124, 161] on div "החשבון אינו כולל קנסות או עיקולים" at bounding box center [161, 183] width 322 height 61
click at [95, 389] on button "07/25" at bounding box center [117, 395] width 58 height 36
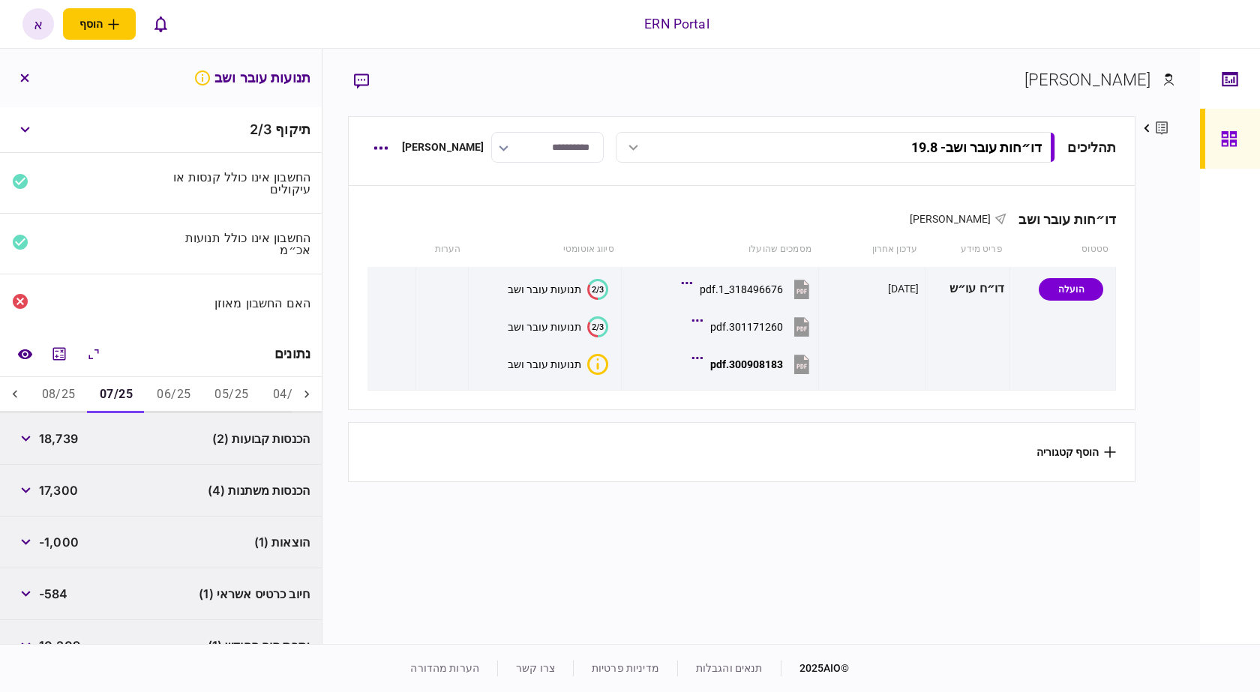
click at [111, 390] on button "07/25" at bounding box center [116, 395] width 57 height 36
click at [56, 439] on span "18,739" at bounding box center [58, 439] width 39 height 18
copy span "18,739"
click at [72, 492] on span "17,300" at bounding box center [58, 491] width 39 height 18
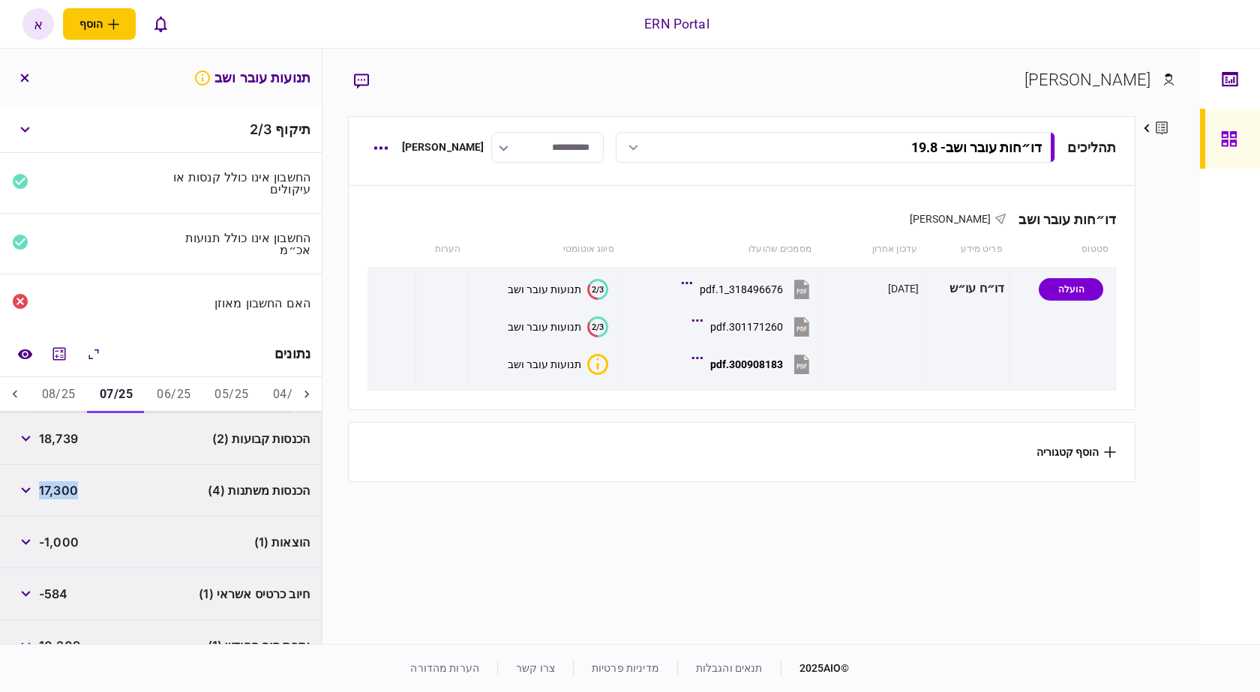
click at [72, 492] on span "17,300" at bounding box center [58, 491] width 39 height 18
copy span "17,300"
click at [29, 482] on button "button" at bounding box center [25, 490] width 27 height 27
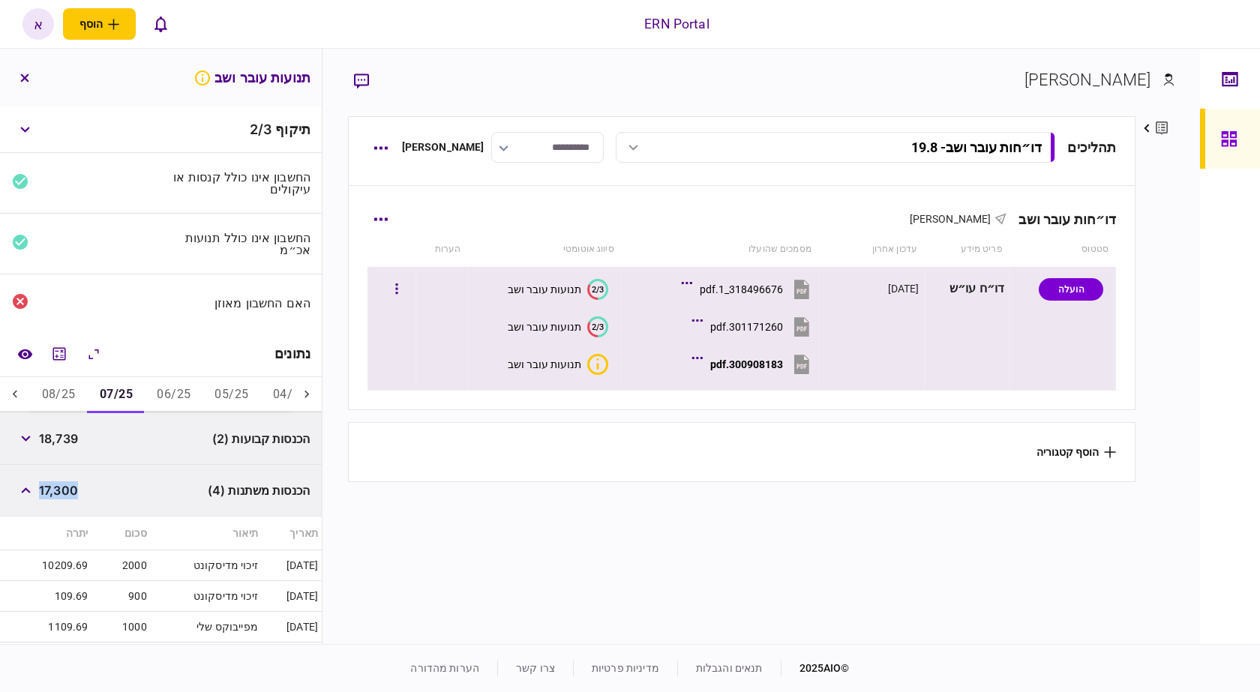
copy span "17,300"
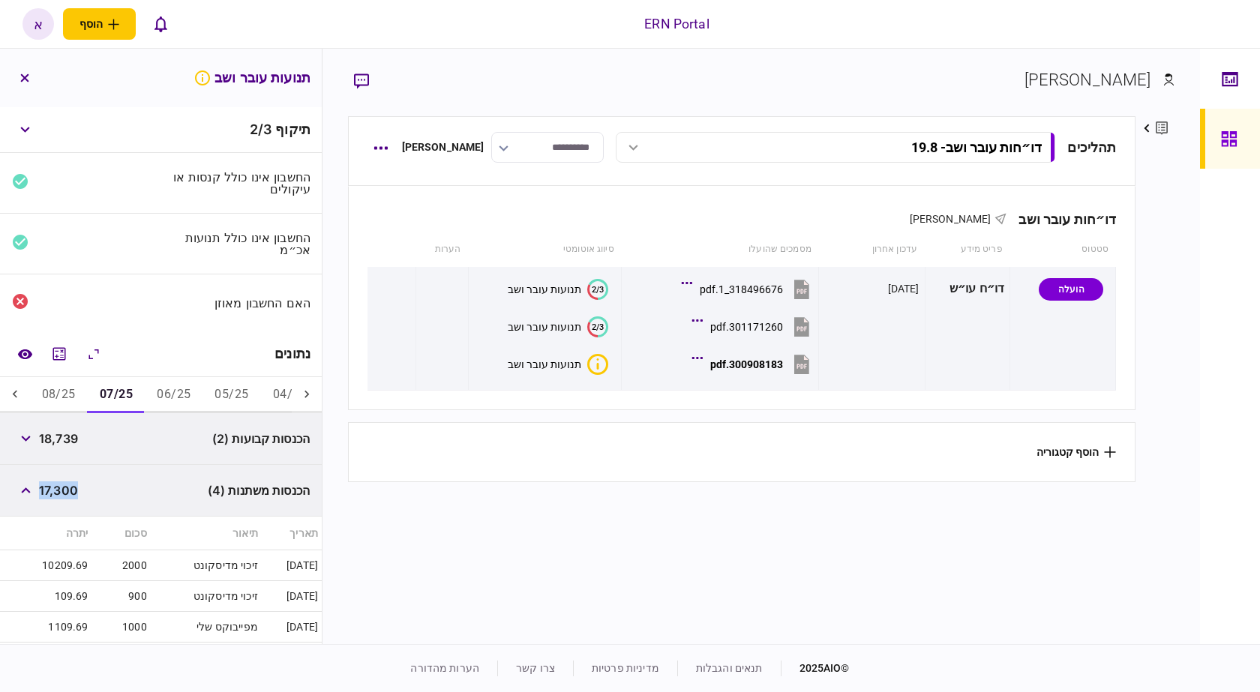
scroll to position [285, 0]
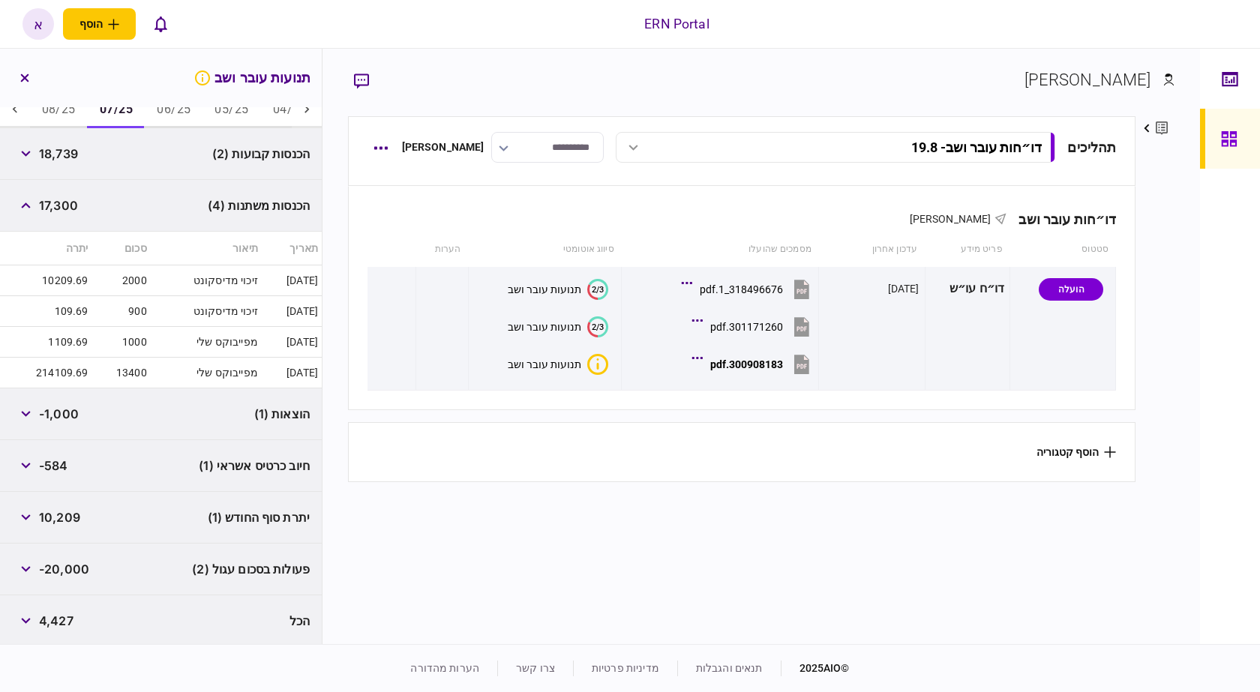
click at [57, 512] on span "10,209" at bounding box center [59, 518] width 41 height 18
copy span "10,209"
click at [31, 567] on icon "button" at bounding box center [26, 569] width 10 height 6
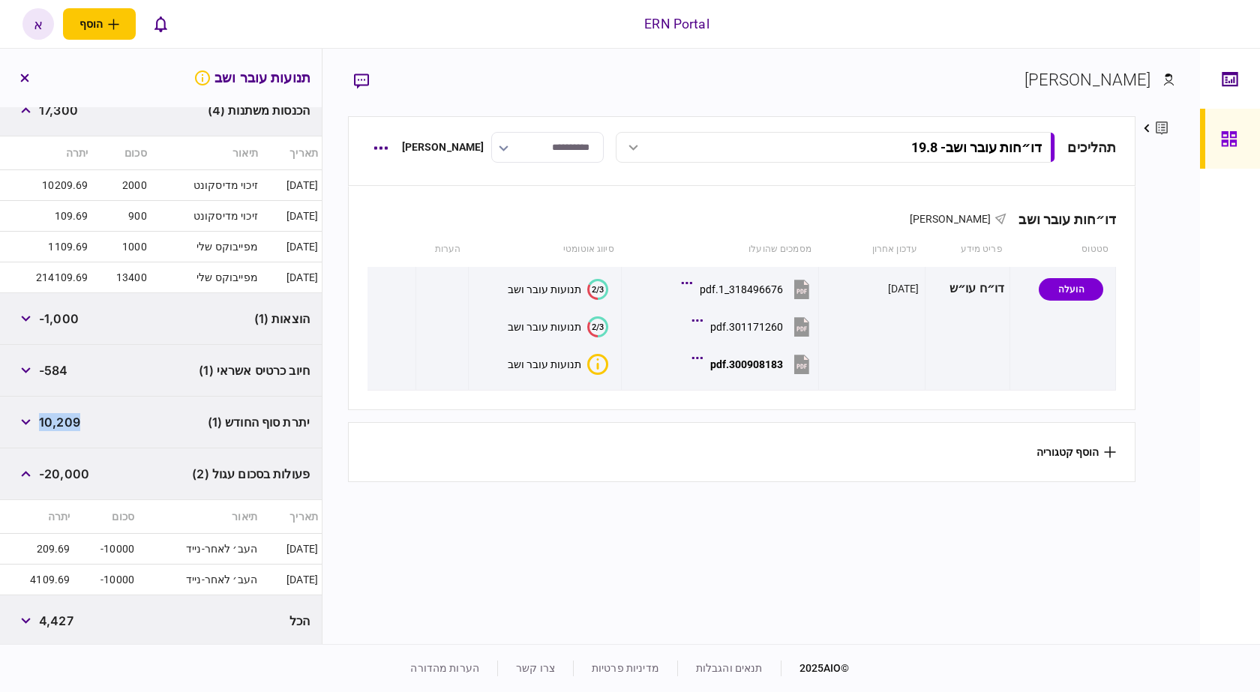
scroll to position [0, 0]
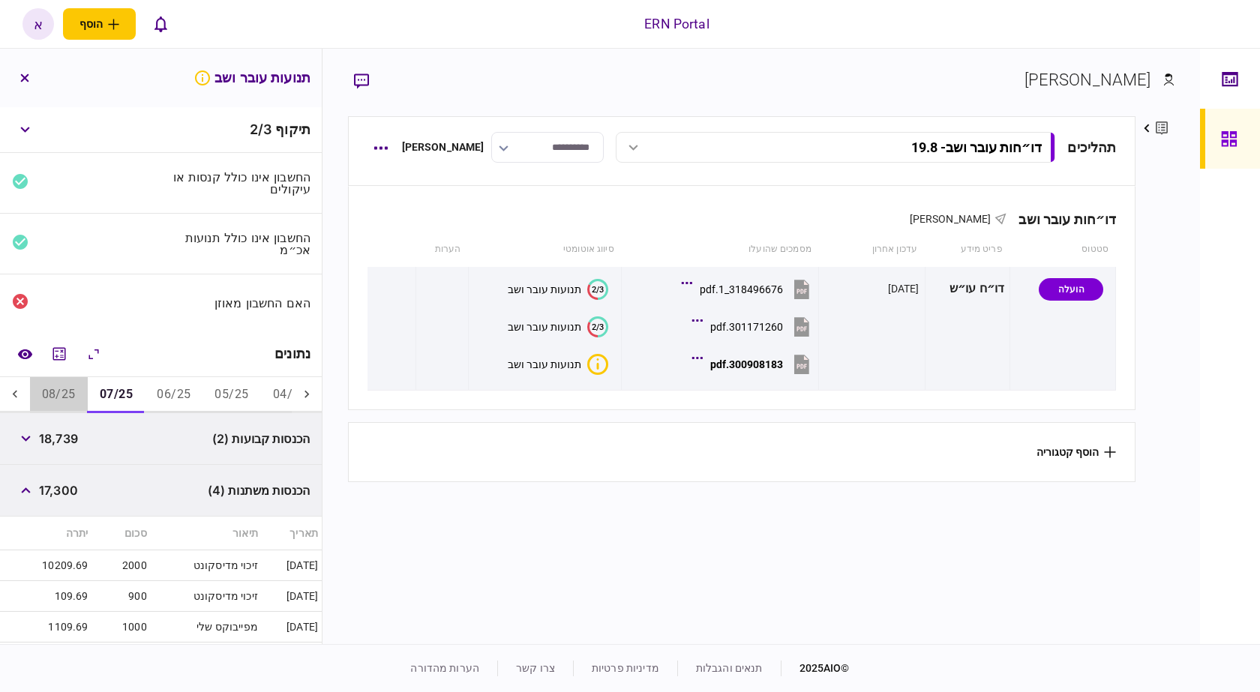
click at [59, 400] on button "08/25" at bounding box center [59, 395] width 58 height 36
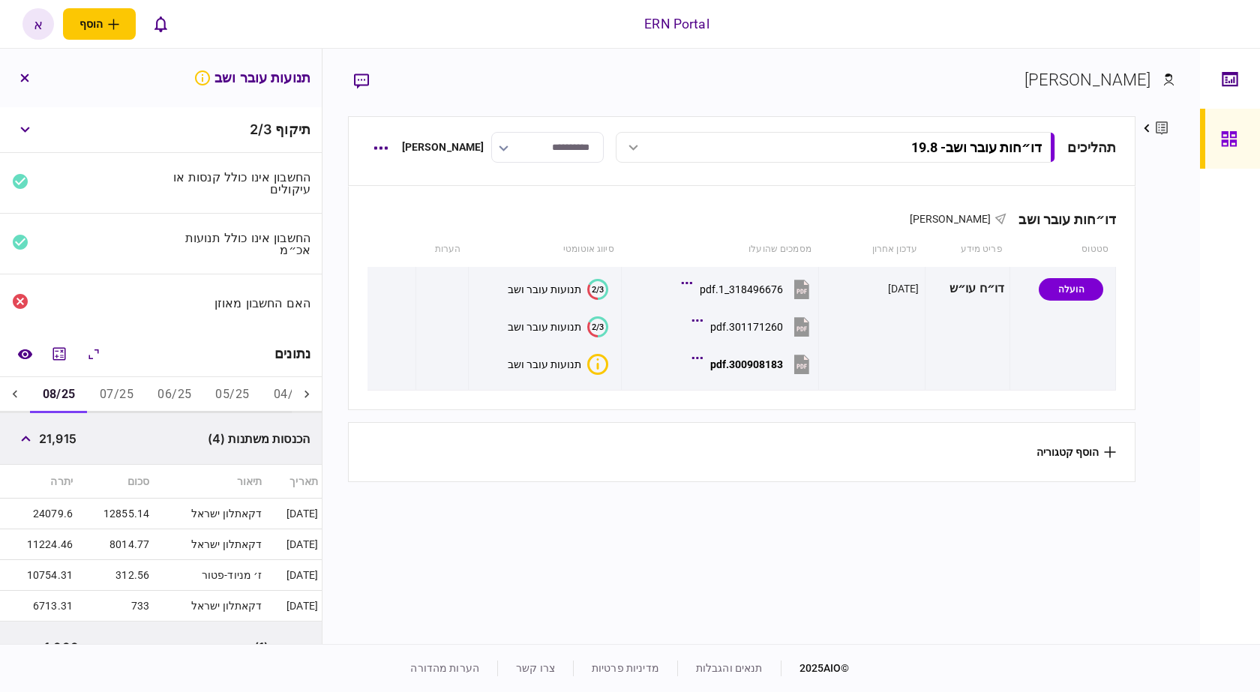
click at [58, 442] on span "21,915" at bounding box center [58, 439] width 38 height 18
copy span "21,915"
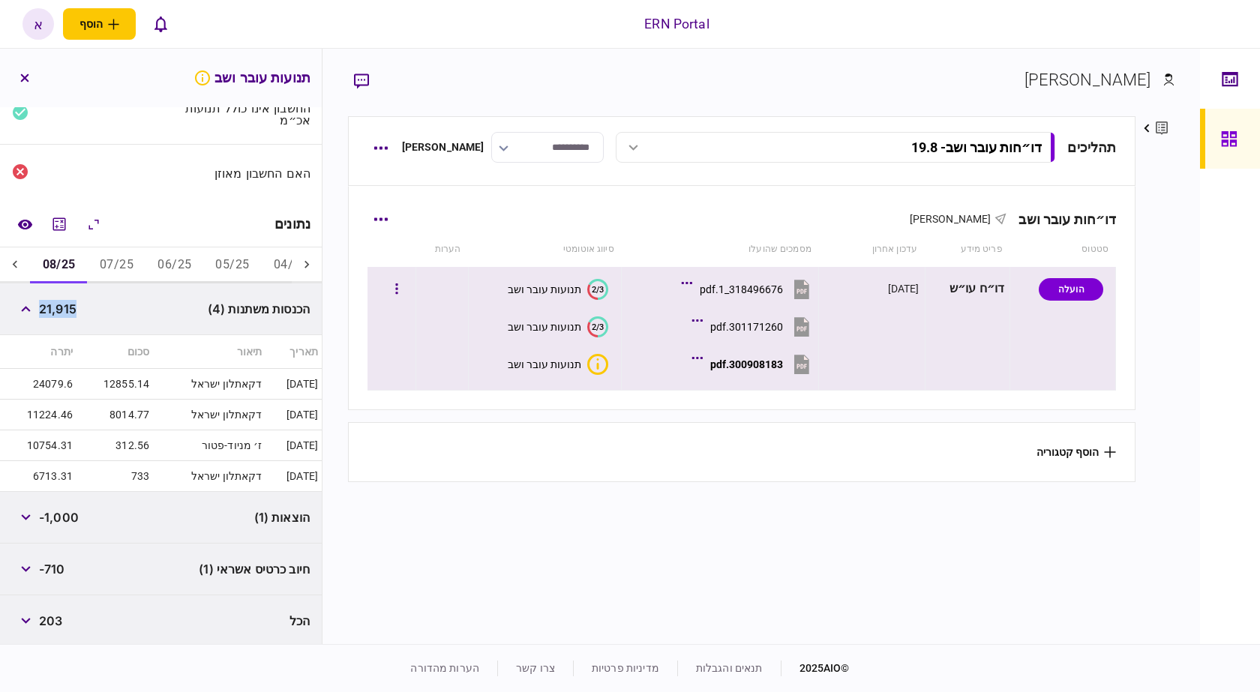
click at [752, 362] on div "300908183.pdf" at bounding box center [746, 365] width 73 height 12
click at [763, 362] on div "300908183.pdf" at bounding box center [746, 365] width 73 height 12
click at [533, 366] on div "תנועות עובר ושב" at bounding box center [545, 365] width 74 height 12
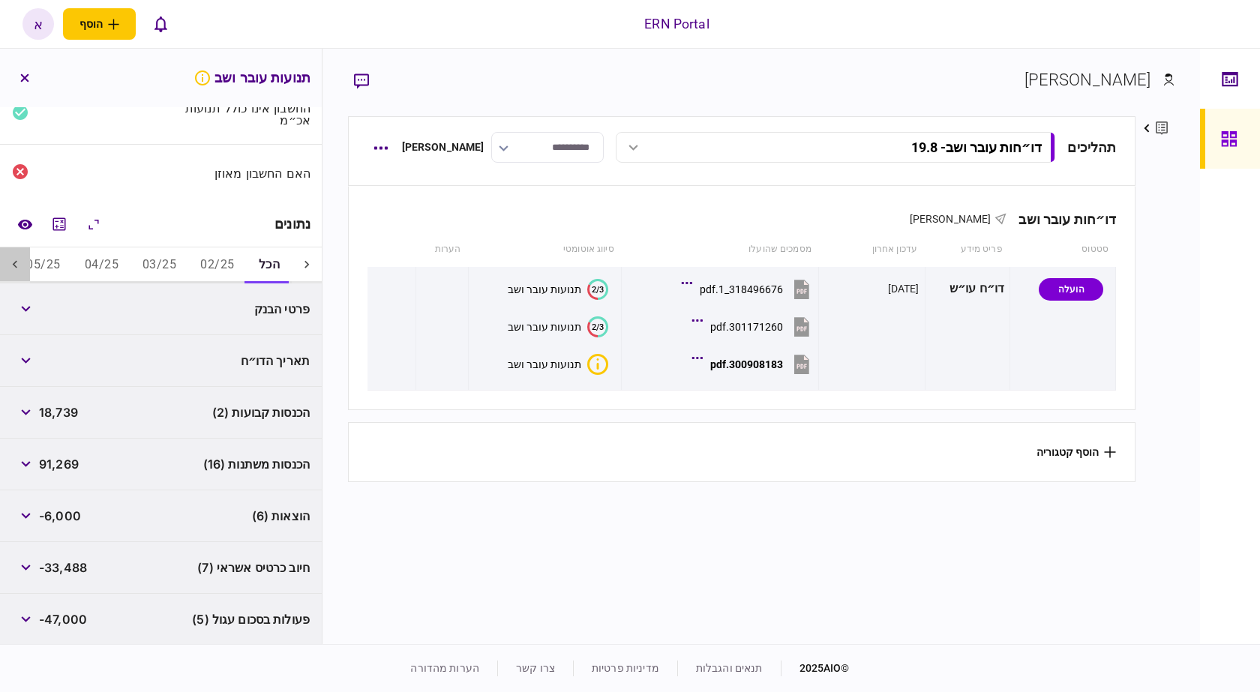
click at [11, 266] on icon at bounding box center [15, 264] width 15 height 15
click at [11, 265] on icon at bounding box center [15, 264] width 15 height 15
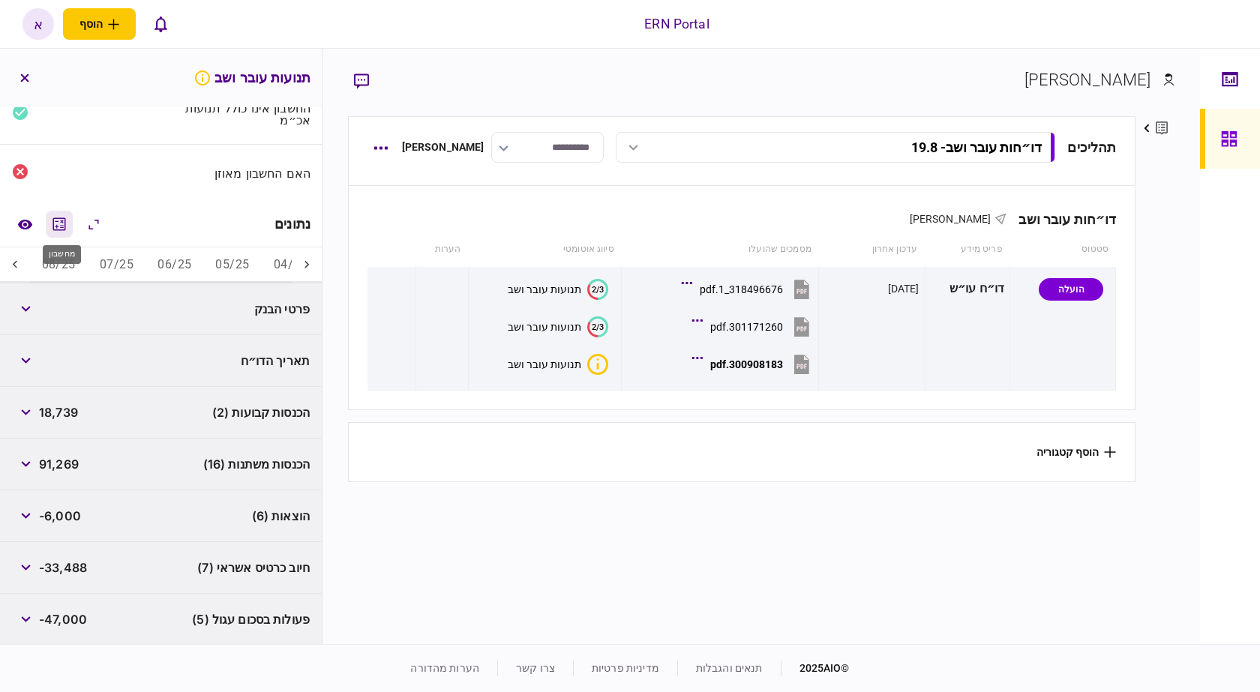
click at [59, 218] on icon "מחשבון" at bounding box center [59, 224] width 13 height 13
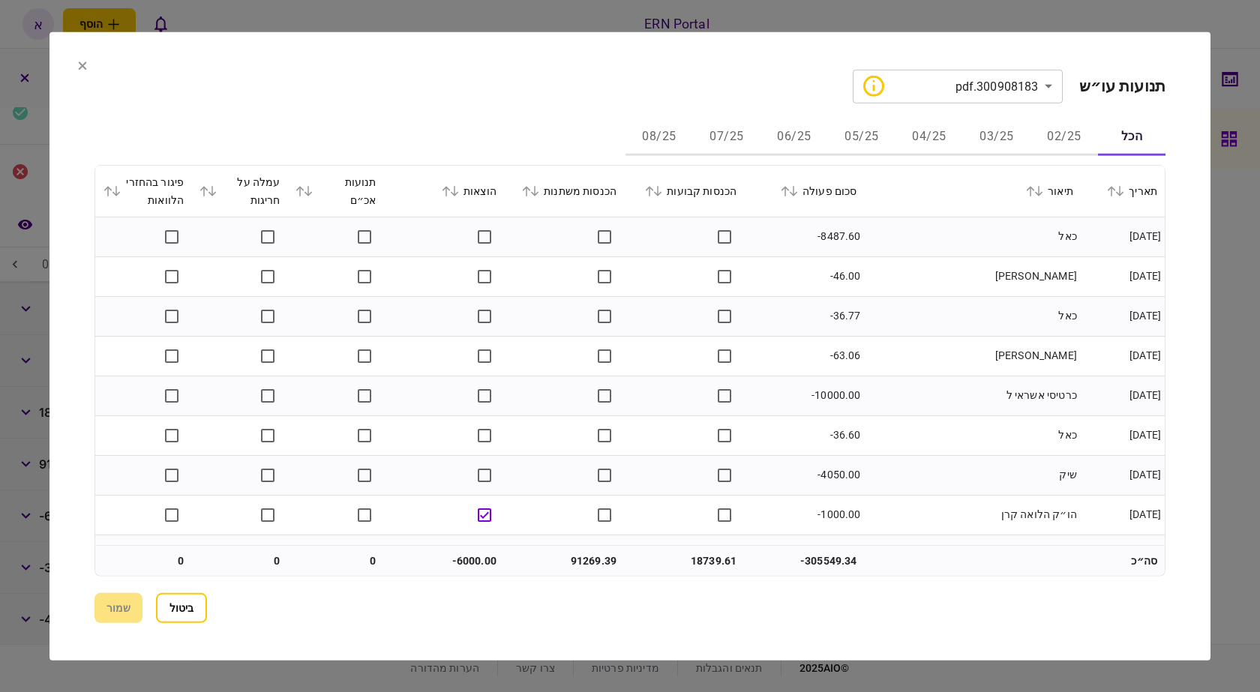
click at [662, 134] on button "08/25" at bounding box center [660, 137] width 68 height 36
click at [734, 253] on td at bounding box center [684, 237] width 120 height 40
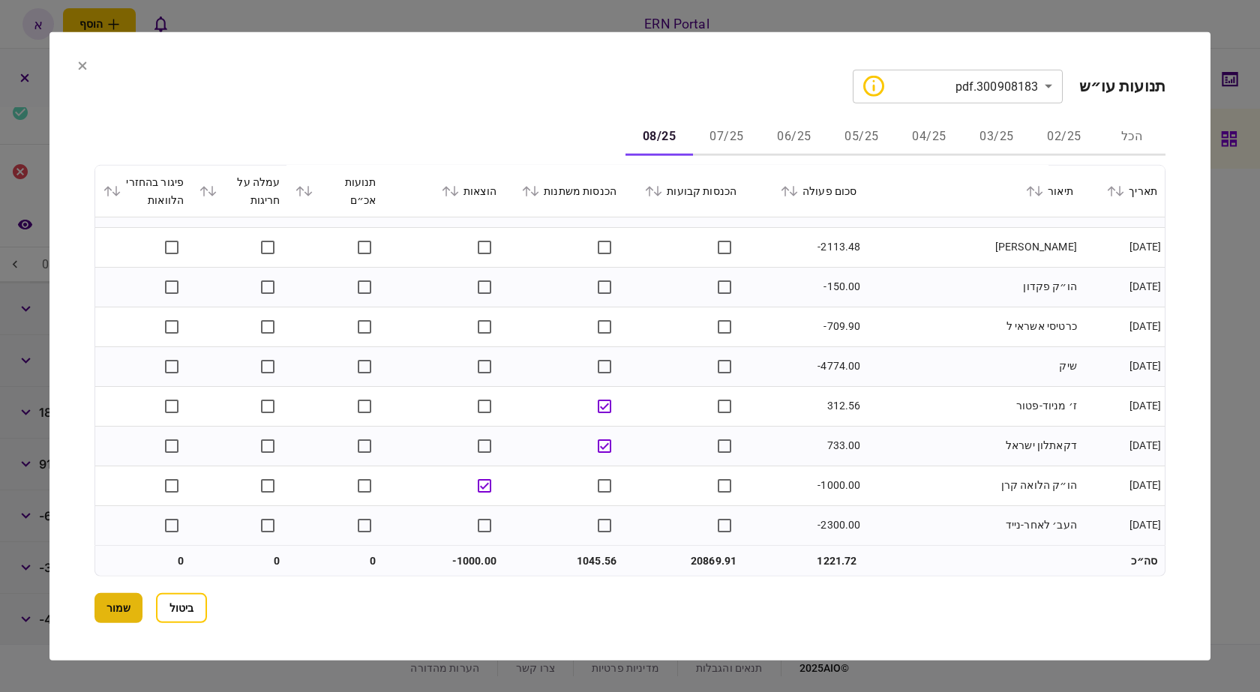
click at [107, 611] on button "שמור" at bounding box center [119, 608] width 48 height 30
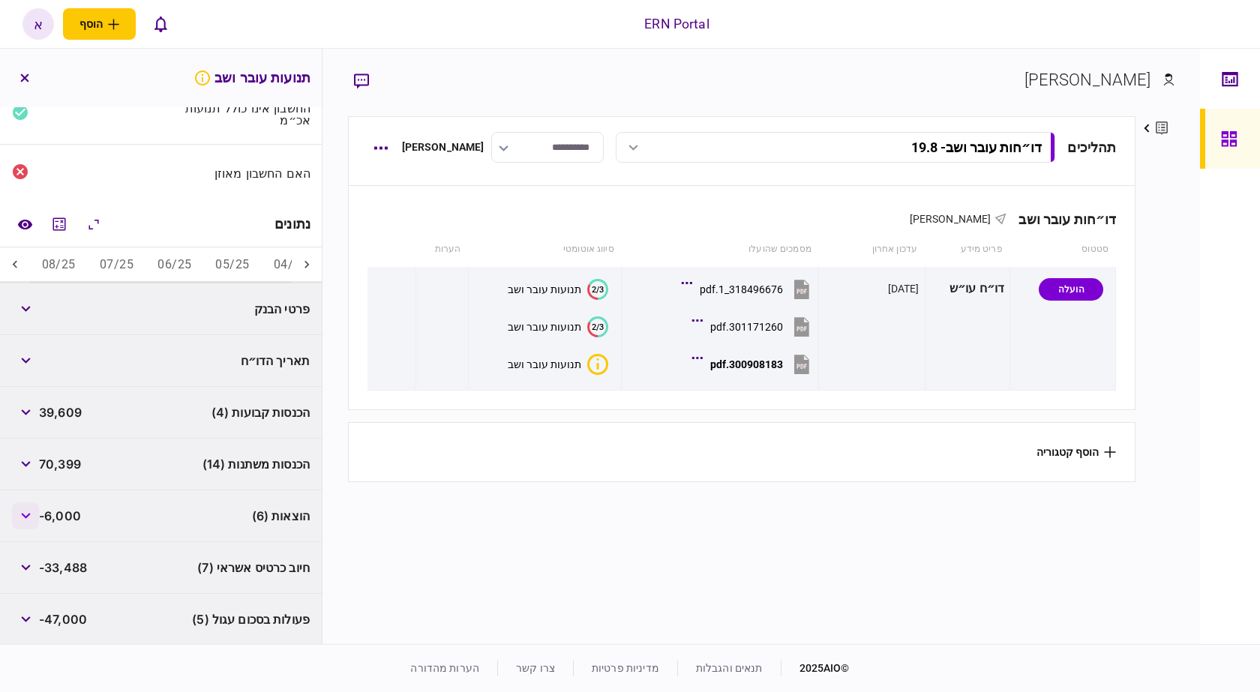
click at [23, 511] on button "button" at bounding box center [25, 516] width 27 height 27
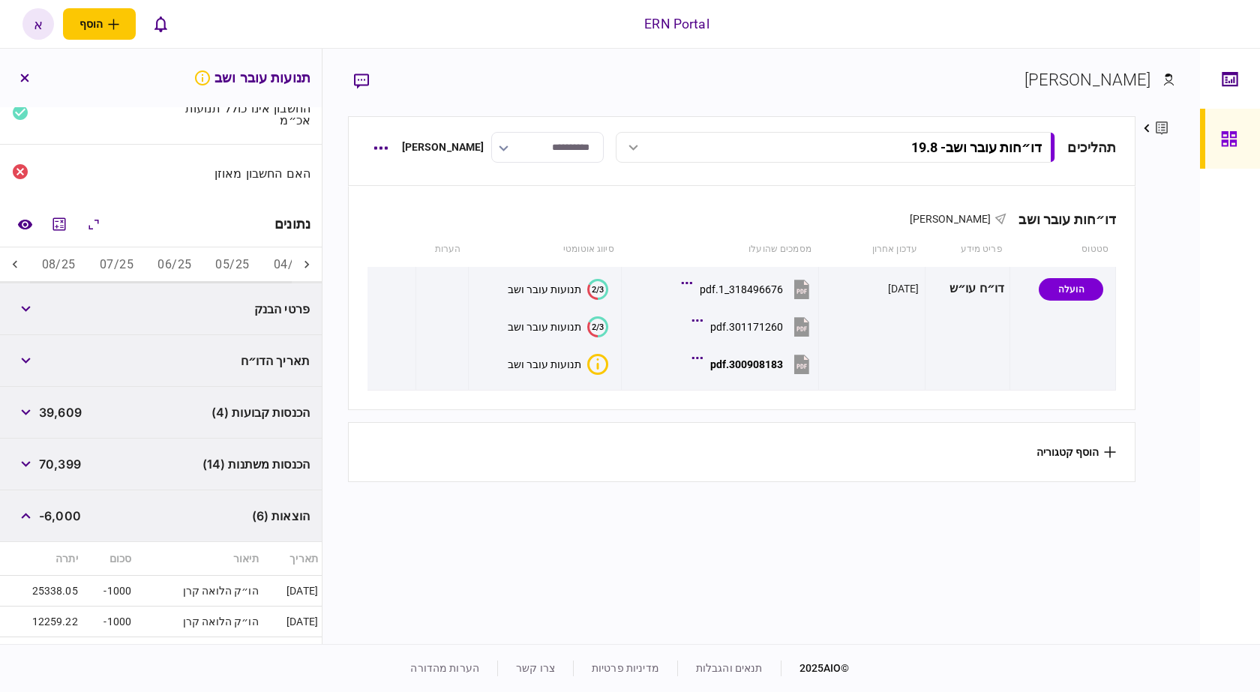
scroll to position [290, 0]
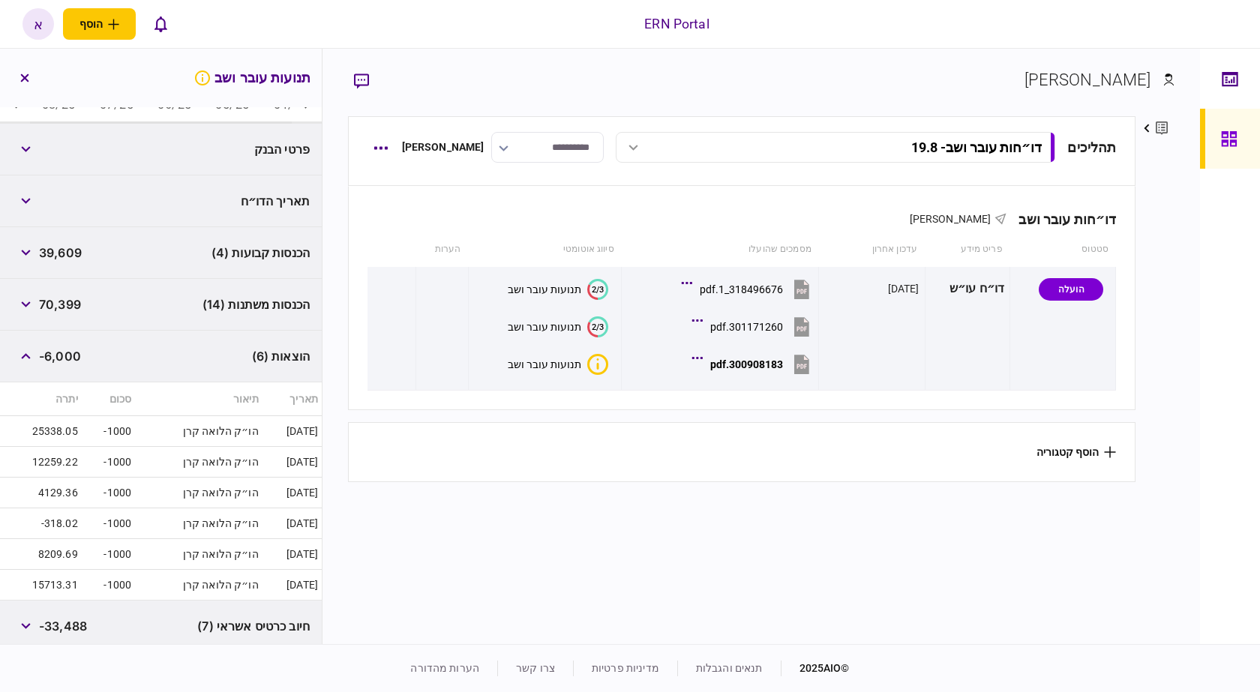
click at [65, 356] on span "-6,000" at bounding box center [60, 356] width 42 height 18
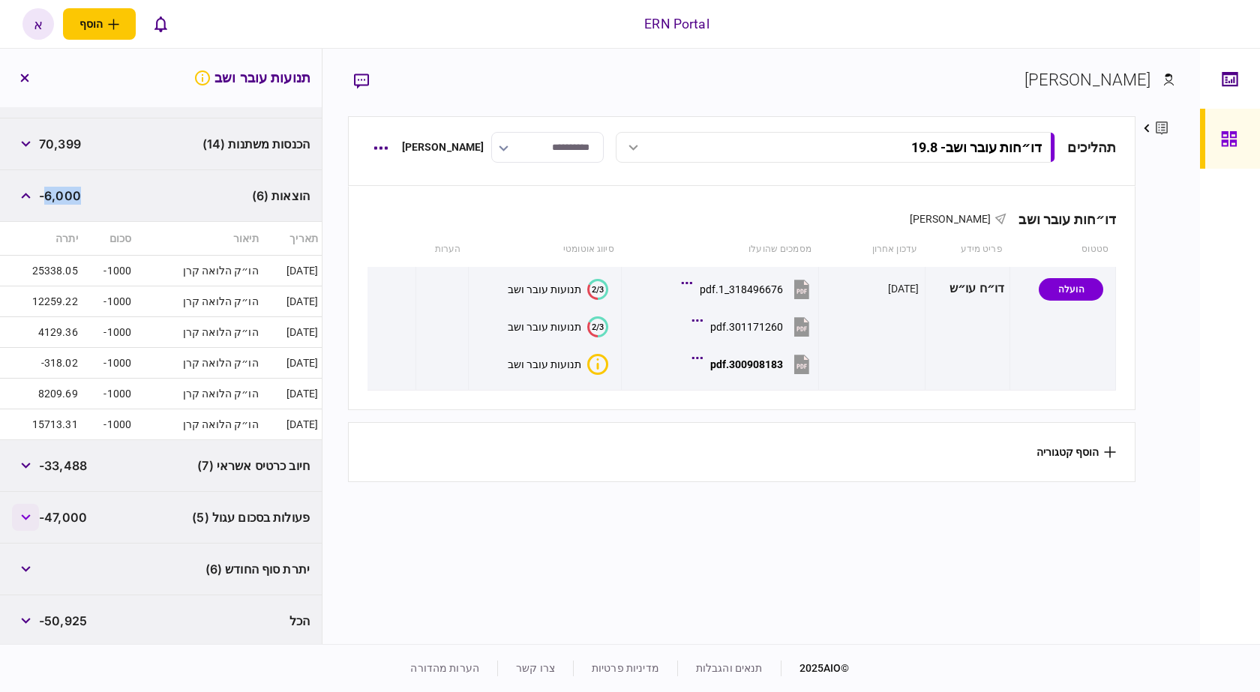
click at [36, 518] on button "button" at bounding box center [25, 517] width 27 height 27
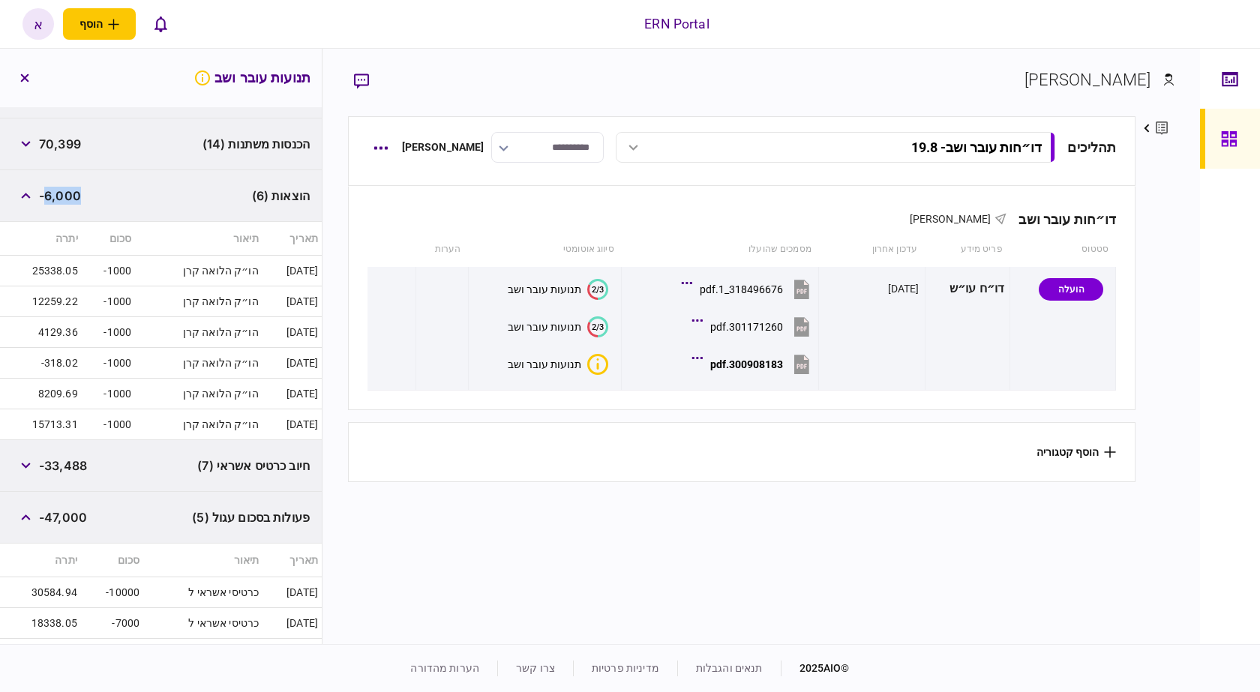
scroll to position [638, 0]
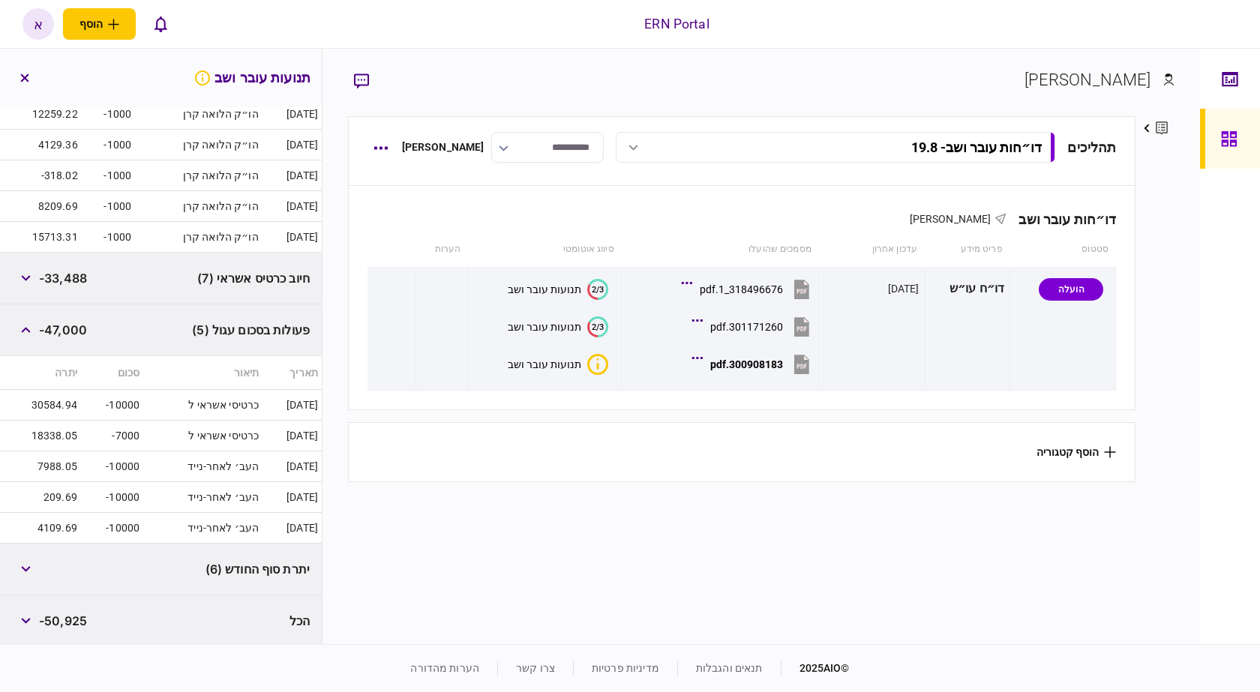
click at [89, 515] on td "-10000" at bounding box center [112, 528] width 62 height 31
click at [26, 563] on button "button" at bounding box center [25, 569] width 27 height 27
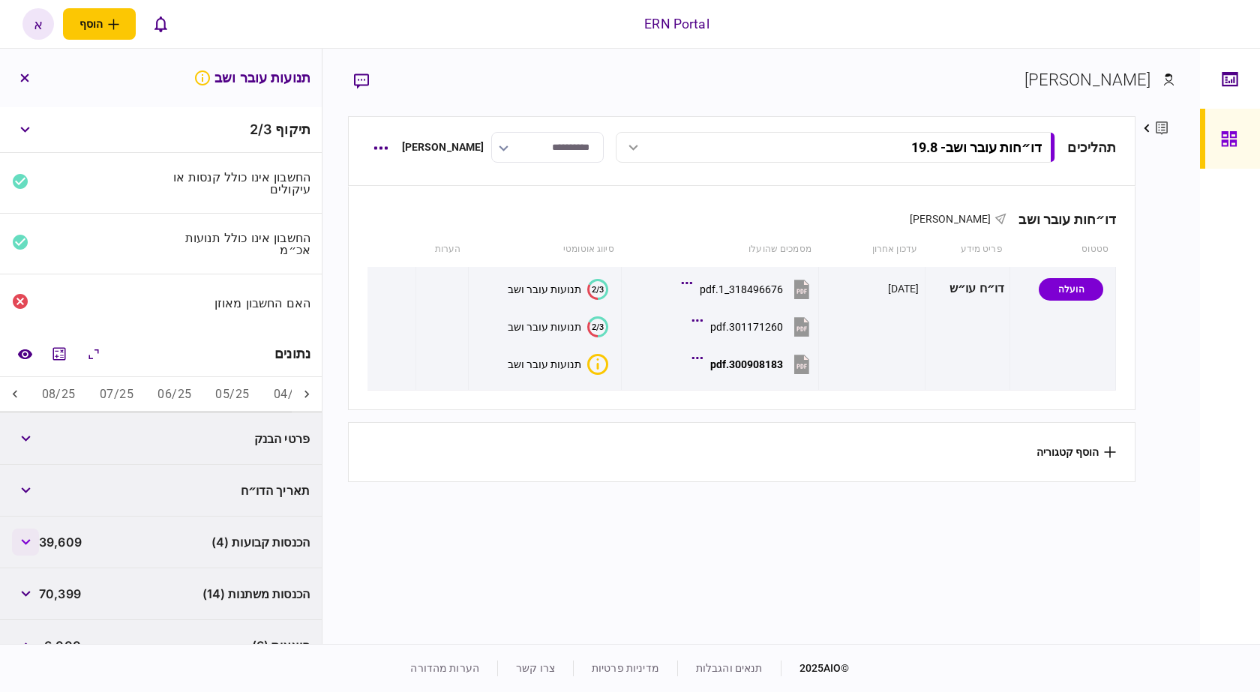
click at [35, 541] on button "button" at bounding box center [25, 542] width 27 height 27
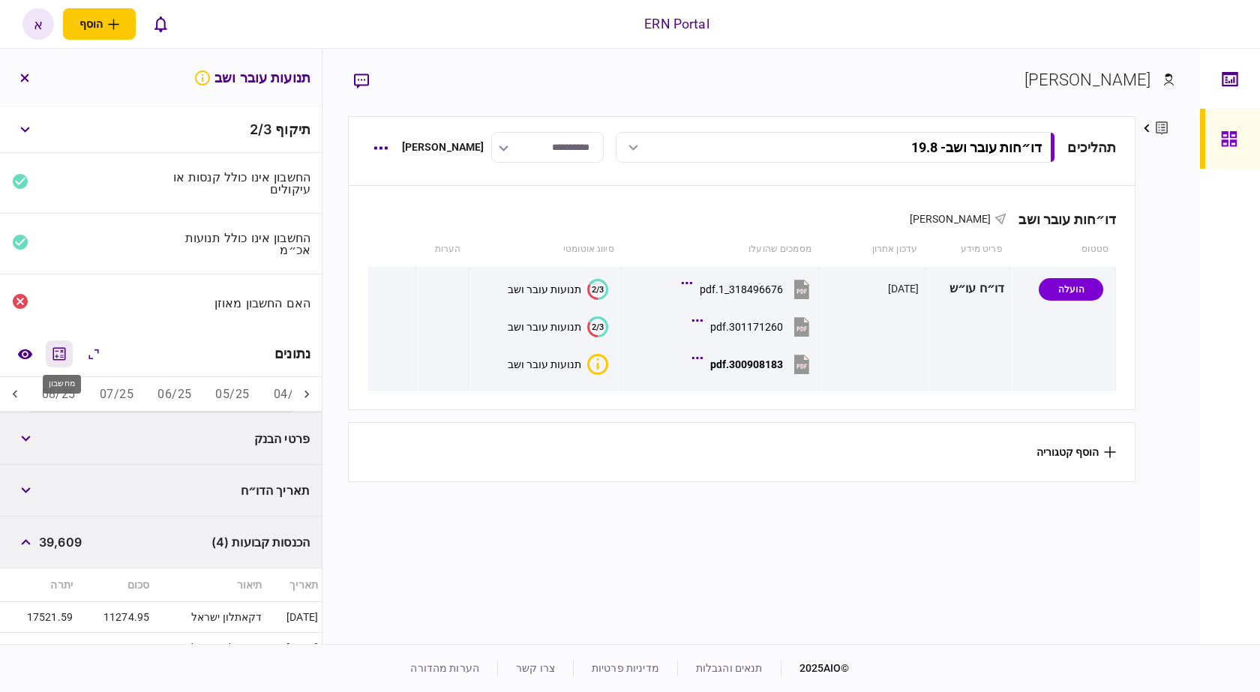
click at [71, 356] on button "מחשבון" at bounding box center [59, 354] width 27 height 27
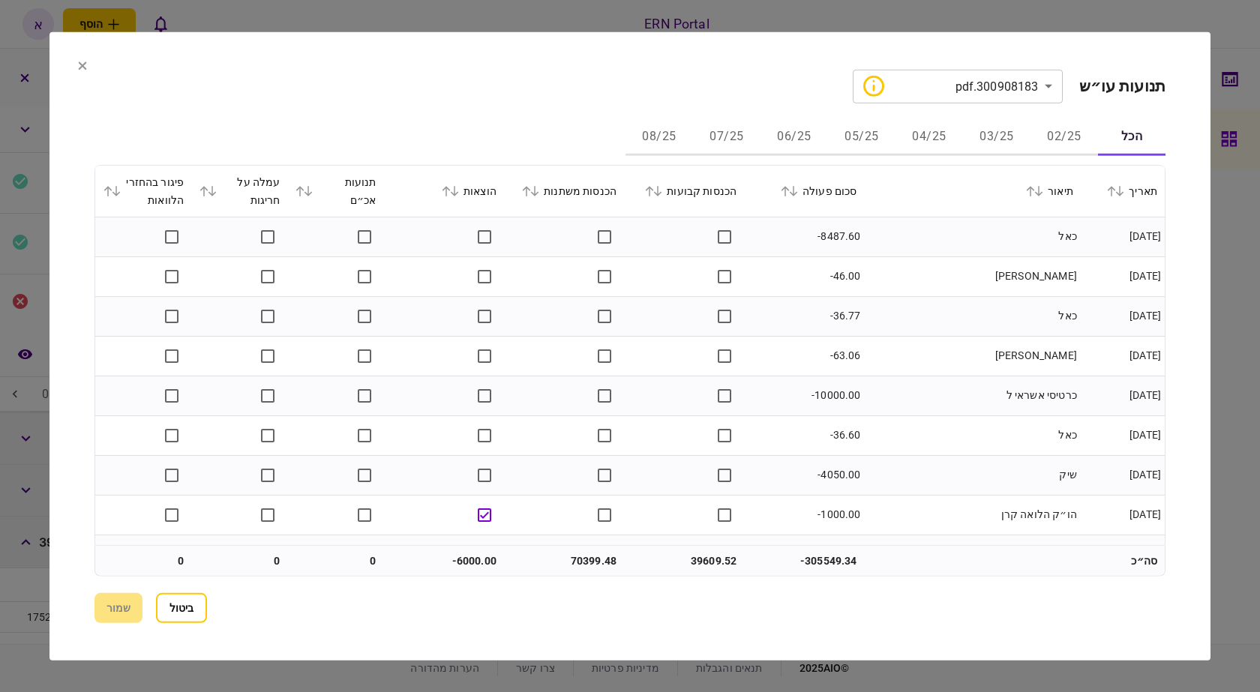
click at [678, 143] on button "08/25" at bounding box center [660, 137] width 68 height 36
click at [191, 608] on button "ביטול" at bounding box center [181, 608] width 51 height 30
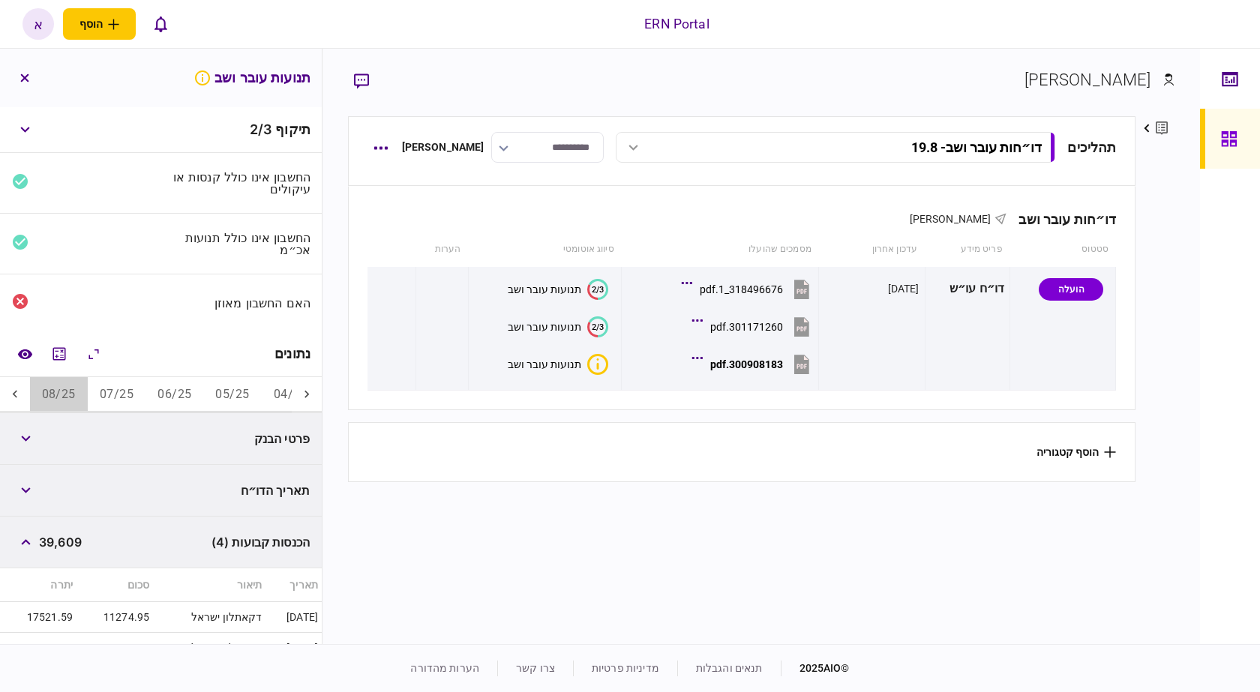
click at [56, 382] on button "08/25" at bounding box center [59, 395] width 58 height 36
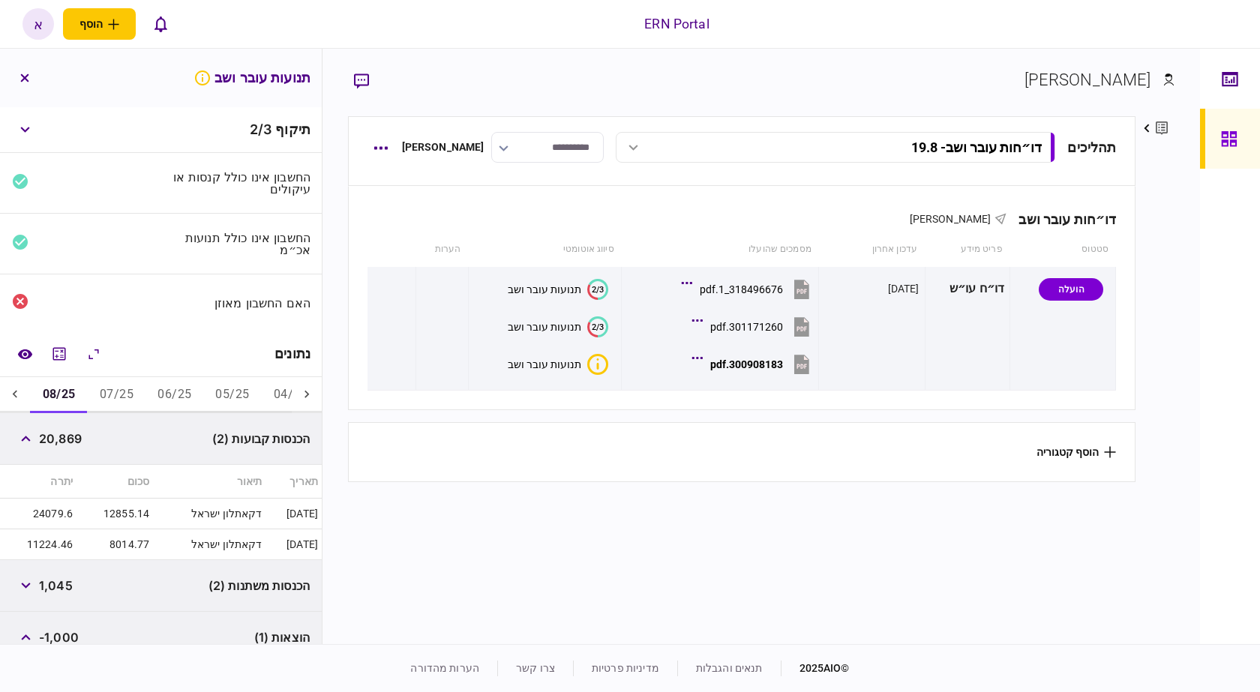
click at [68, 434] on span "20,869" at bounding box center [60, 439] width 43 height 18
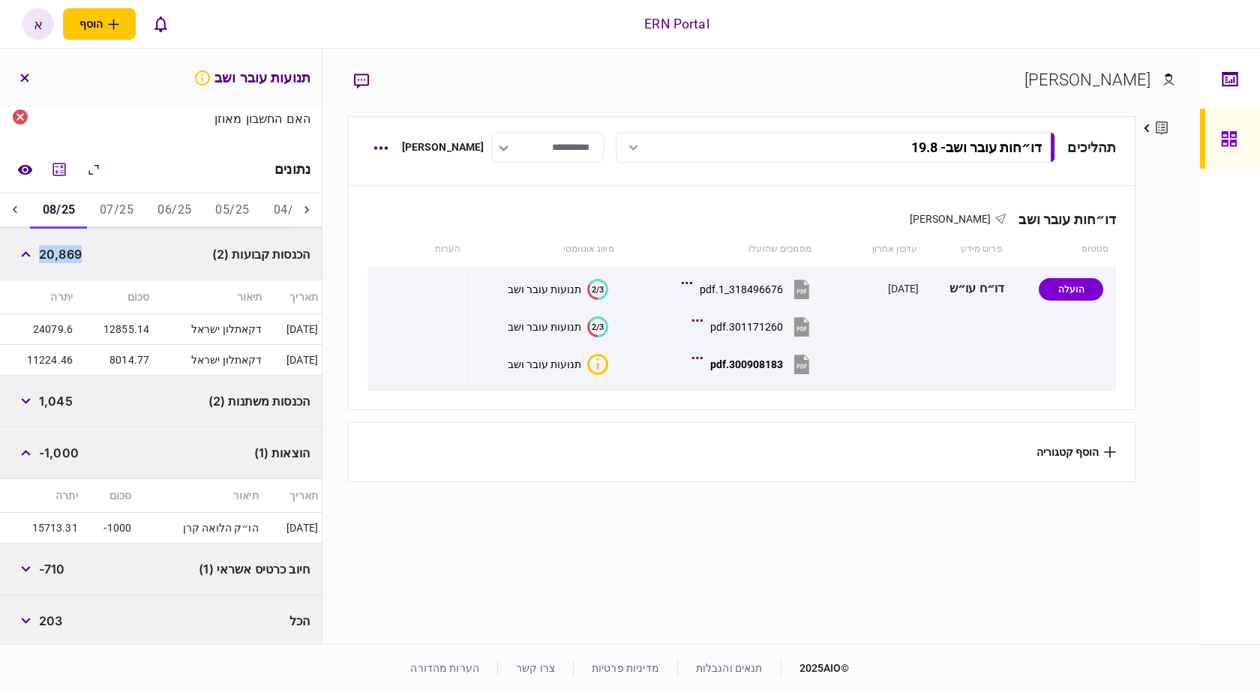
click at [67, 447] on span "-1,000" at bounding box center [59, 453] width 40 height 18
click at [51, 395] on span "1,045" at bounding box center [56, 401] width 34 height 18
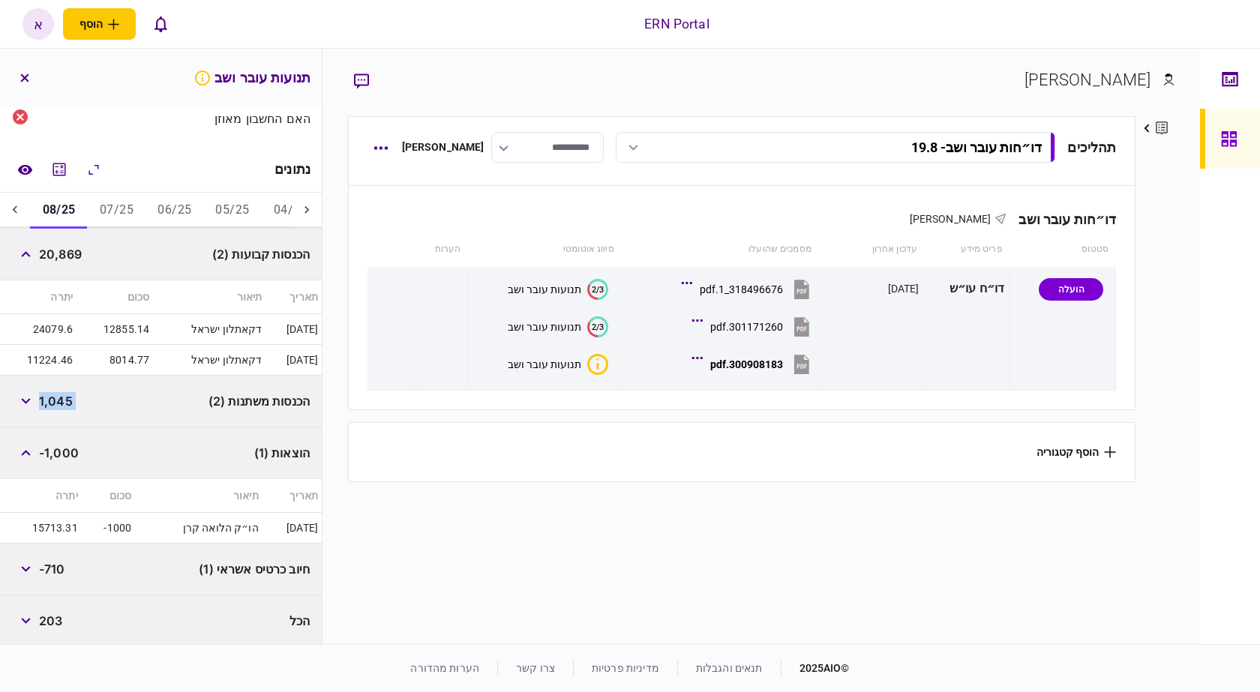
click at [51, 395] on span "1,045" at bounding box center [56, 401] width 34 height 18
drag, startPoint x: 59, startPoint y: 401, endPoint x: 62, endPoint y: 468, distance: 67.6
click at [60, 401] on span "1,045" at bounding box center [56, 401] width 34 height 18
click at [72, 451] on span "-1,000" at bounding box center [59, 453] width 40 height 18
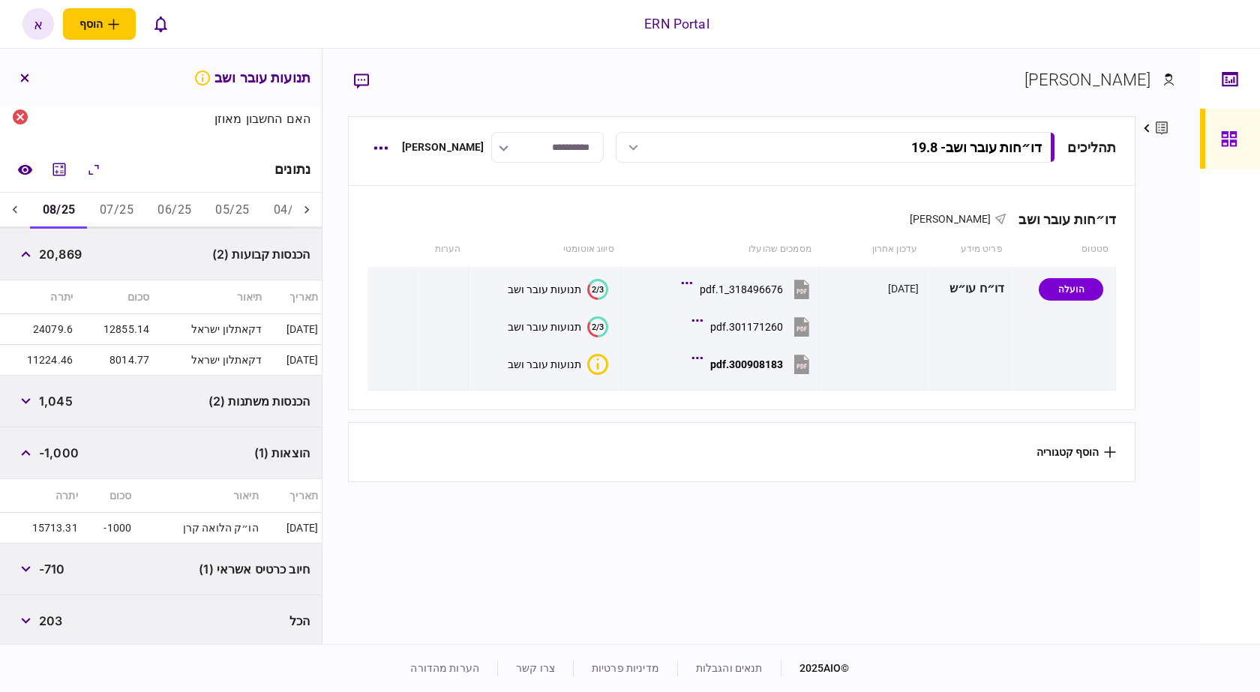
click at [72, 451] on span "-1,000" at bounding box center [59, 453] width 40 height 18
click at [64, 401] on span "1,045" at bounding box center [56, 401] width 34 height 18
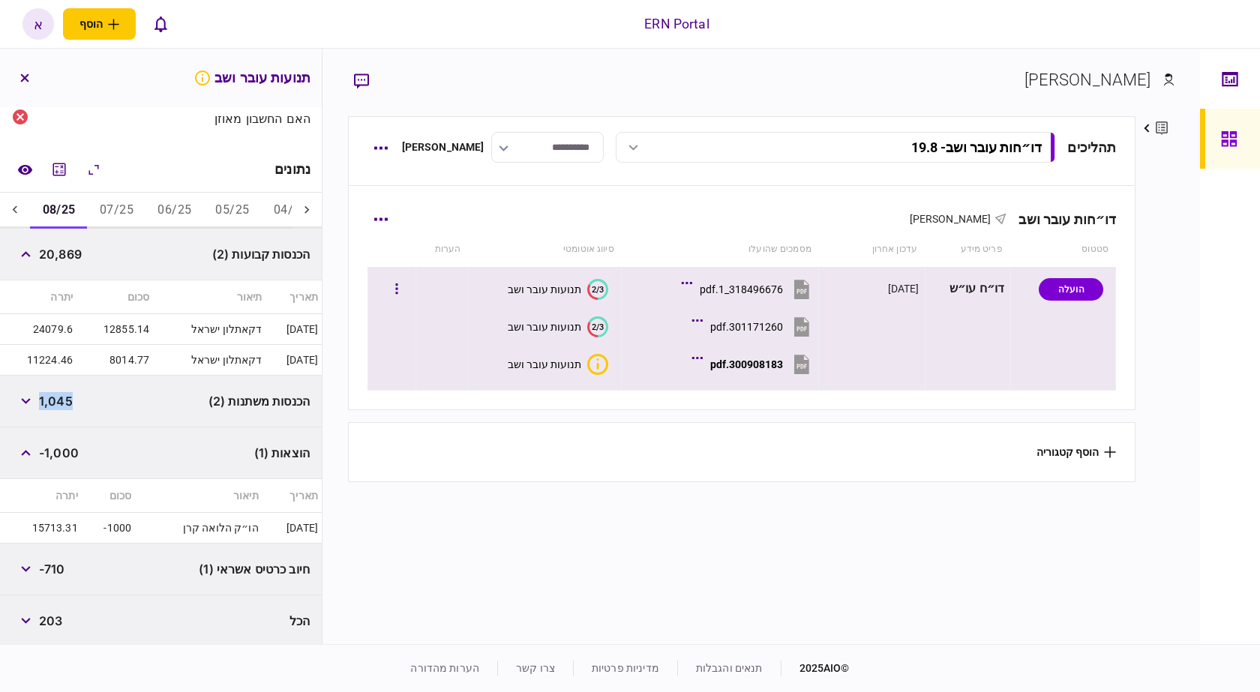
click at [747, 366] on div "300908183.pdf" at bounding box center [746, 365] width 73 height 12
click at [749, 371] on button "300908183.pdf" at bounding box center [754, 364] width 118 height 34
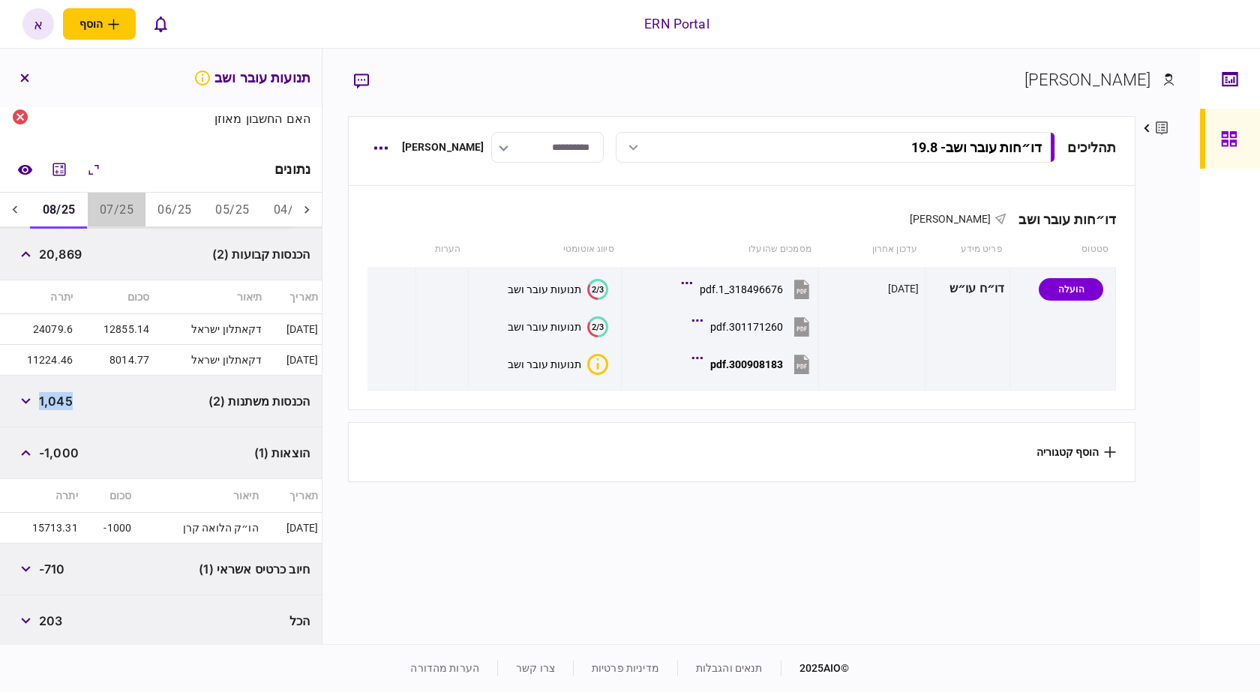
click at [117, 206] on button "07/25" at bounding box center [117, 211] width 58 height 36
click at [80, 206] on button "08/25" at bounding box center [59, 211] width 58 height 36
